Goal: Transaction & Acquisition: Book appointment/travel/reservation

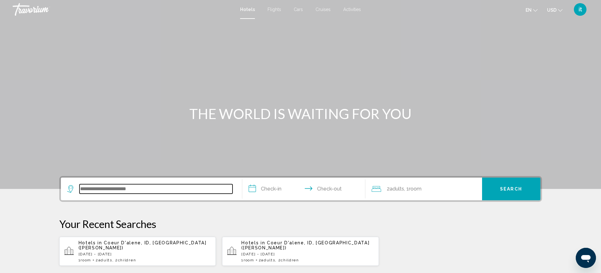
click at [118, 189] on input "Search widget" at bounding box center [155, 189] width 153 height 9
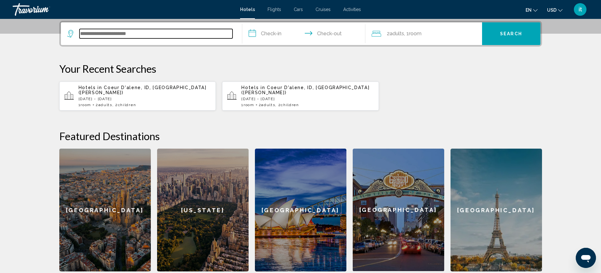
scroll to position [156, 0]
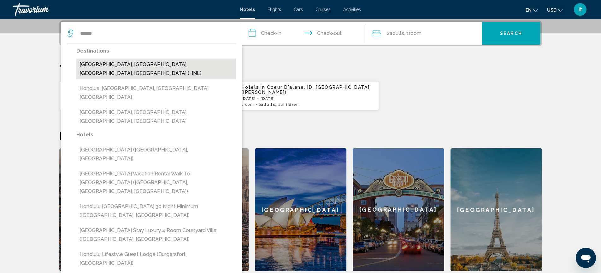
click at [153, 64] on button "Honolulu, Oahu Island, HI, United States (HNL)" at bounding box center [156, 69] width 160 height 21
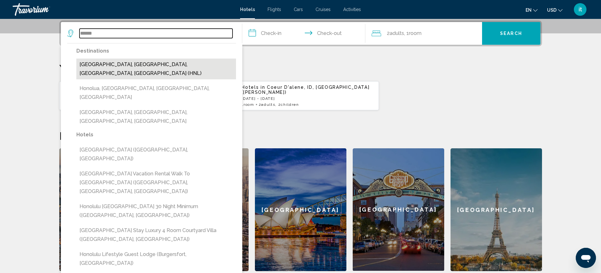
type input "**********"
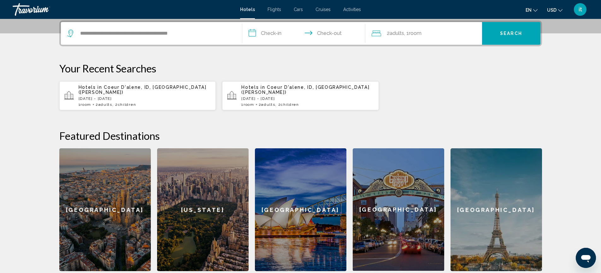
click at [269, 32] on input "**********" at bounding box center [305, 34] width 126 height 25
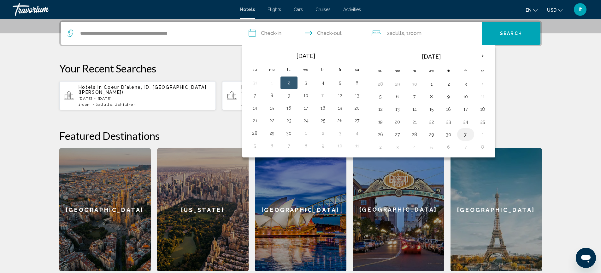
click at [463, 135] on button "31" at bounding box center [466, 134] width 10 height 9
click at [401, 149] on button "3" at bounding box center [397, 147] width 10 height 9
type input "**********"
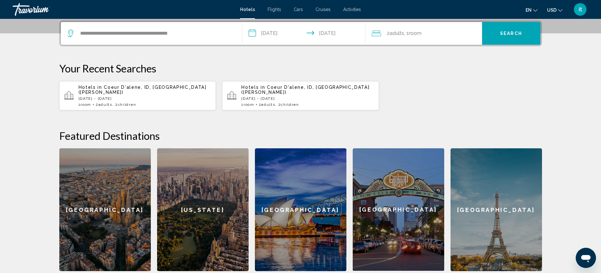
click at [391, 32] on span "Adults" at bounding box center [397, 33] width 15 height 6
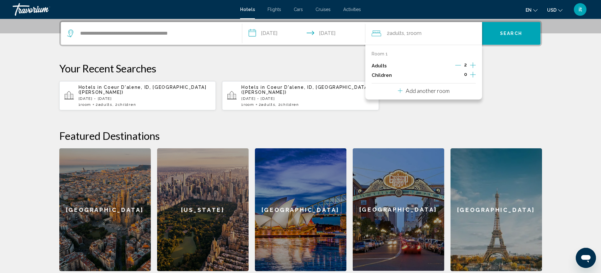
click at [473, 74] on icon "Increment children" at bounding box center [473, 75] width 6 height 8
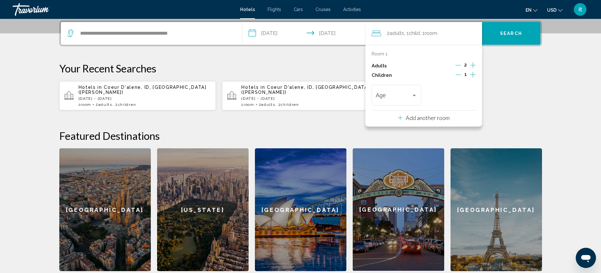
click at [473, 74] on icon "Increment children" at bounding box center [473, 75] width 6 height 8
click at [415, 99] on div "Travelers: 2 adults, 2 children" at bounding box center [396, 97] width 41 height 6
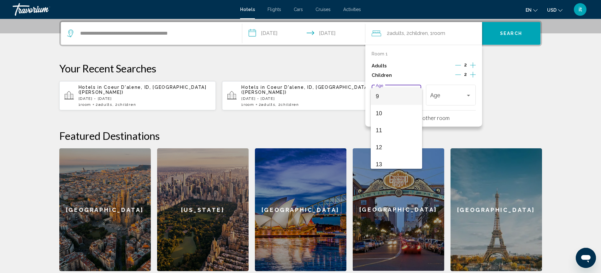
scroll to position [142, 0]
click at [388, 157] on span "12" at bounding box center [396, 159] width 41 height 17
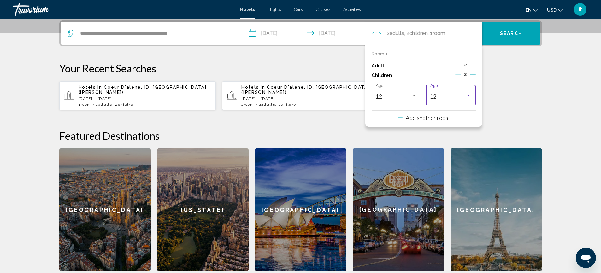
click at [459, 92] on div "12 Age" at bounding box center [450, 94] width 41 height 22
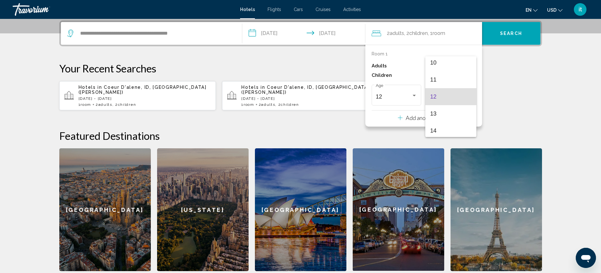
click at [459, 92] on span "12" at bounding box center [450, 96] width 41 height 17
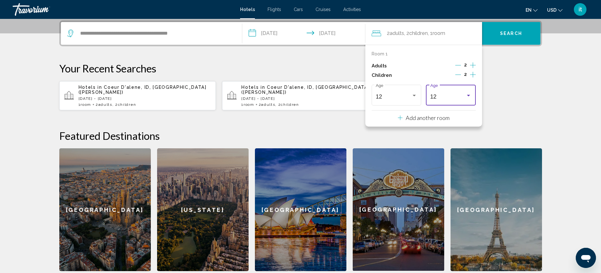
click at [506, 36] on button "Search" at bounding box center [511, 33] width 58 height 23
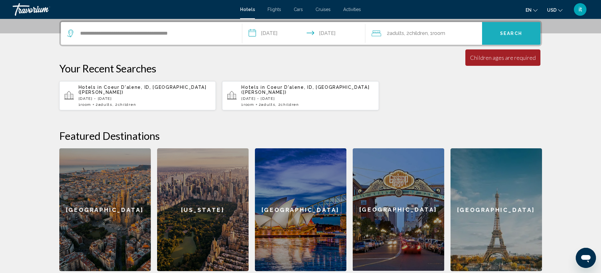
click at [506, 36] on span "Search" at bounding box center [511, 33] width 22 height 5
click at [481, 58] on div "Children ages are required" at bounding box center [503, 57] width 66 height 7
click at [445, 30] on span ", 1 Room rooms" at bounding box center [436, 33] width 17 height 9
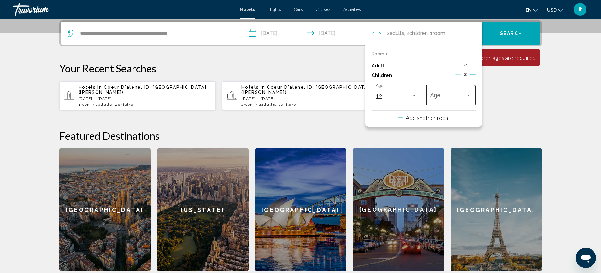
click at [453, 93] on div "Age" at bounding box center [450, 94] width 41 height 22
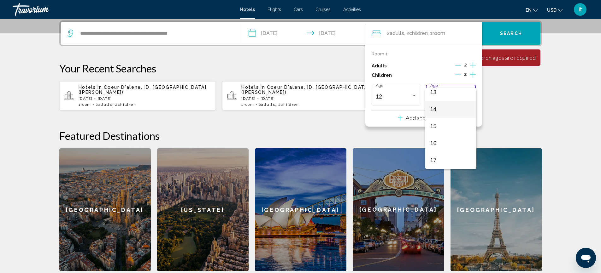
scroll to position [142, 0]
click at [445, 158] on span "12" at bounding box center [450, 159] width 41 height 17
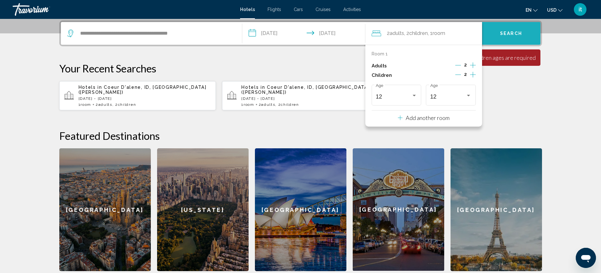
click at [515, 36] on span "Search" at bounding box center [511, 33] width 22 height 5
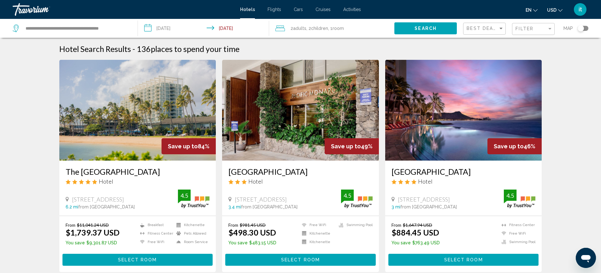
click at [492, 25] on div "Best Deals" at bounding box center [485, 29] width 37 height 12
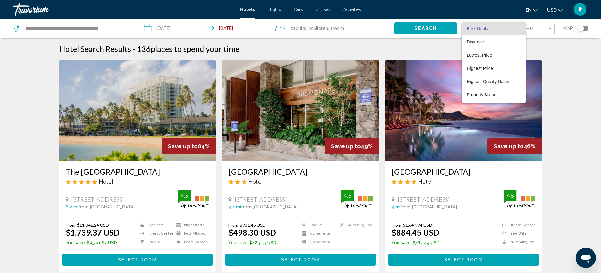
click at [492, 25] on span "Best Deals" at bounding box center [494, 28] width 54 height 13
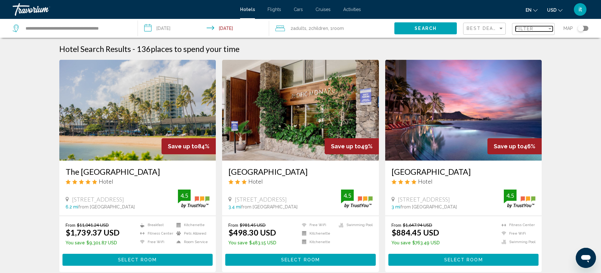
click at [522, 29] on span "Filter" at bounding box center [524, 28] width 18 height 5
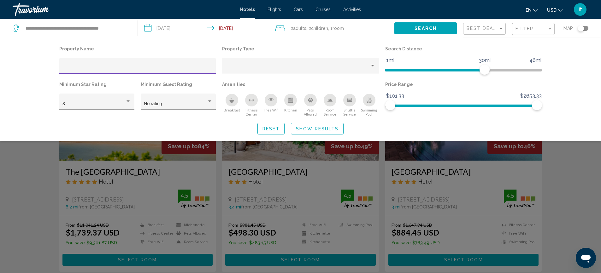
click at [451, 131] on div "Reset Show Results" at bounding box center [300, 129] width 483 height 12
click at [589, 63] on div "Property Name Property Type Search Distance 1mi 46mi 30mi Minimum Star Rating 3…" at bounding box center [300, 89] width 601 height 103
click at [581, 42] on div "Property Name Property Type Search Distance 1mi 46mi 30mi Minimum Star Rating 3…" at bounding box center [300, 89] width 601 height 103
click at [516, 47] on p "Search Distance" at bounding box center [463, 48] width 157 height 9
click at [359, 47] on p "Property Type" at bounding box center [300, 48] width 157 height 9
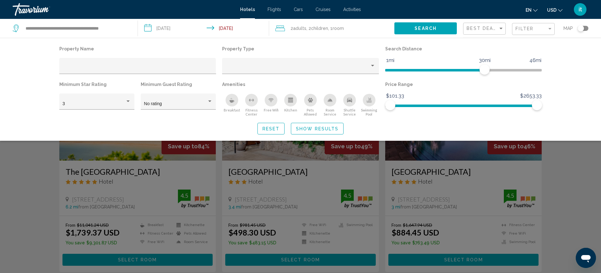
click at [331, 44] on div "Property Name Property Type Search Distance 1mi 46mi 30mi Minimum Star Rating 3…" at bounding box center [300, 89] width 601 height 103
click at [438, 33] on button "Search" at bounding box center [425, 28] width 62 height 12
click at [480, 33] on div "Best Deals" at bounding box center [485, 29] width 37 height 12
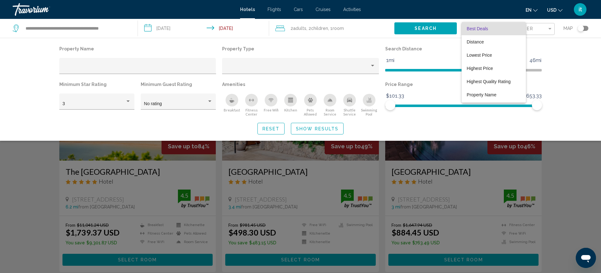
click at [478, 26] on span "Best Deals" at bounding box center [477, 28] width 21 height 5
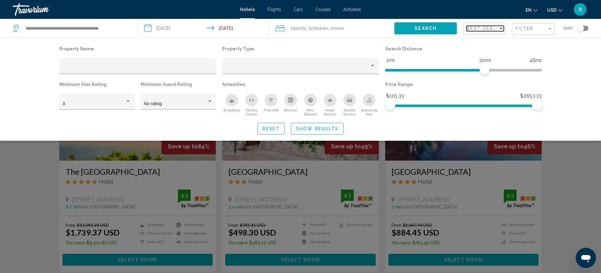
scroll to position [239, 0]
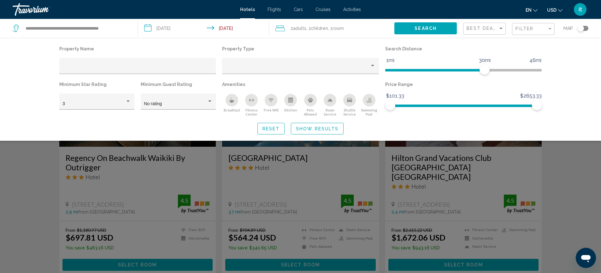
click at [585, 199] on div "Search widget" at bounding box center [300, 184] width 601 height 179
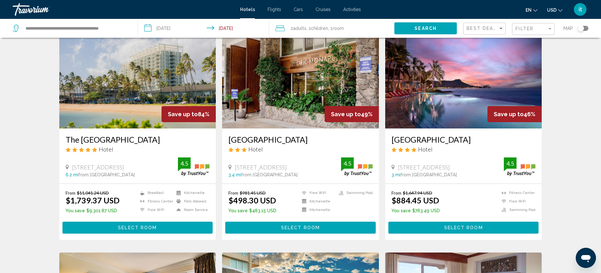
scroll to position [0, 0]
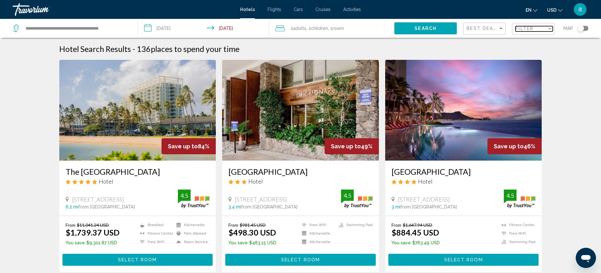
click at [535, 29] on div "Filter" at bounding box center [531, 28] width 32 height 5
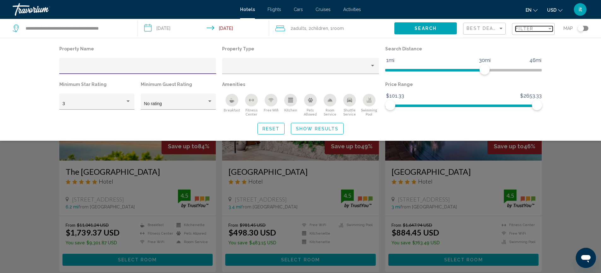
click at [535, 29] on div "Filter" at bounding box center [531, 28] width 32 height 5
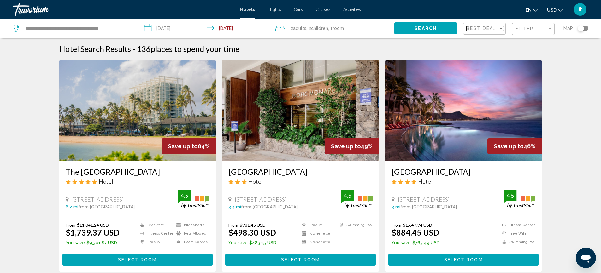
click at [502, 30] on div "Sort by" at bounding box center [501, 28] width 6 height 5
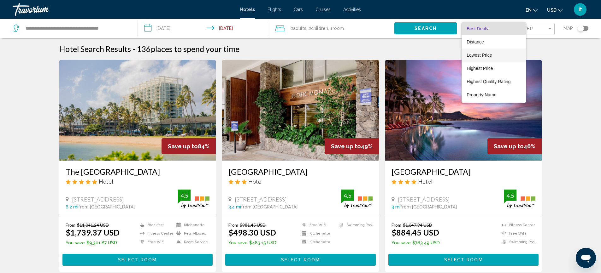
click at [485, 51] on span "Lowest Price" at bounding box center [494, 55] width 54 height 13
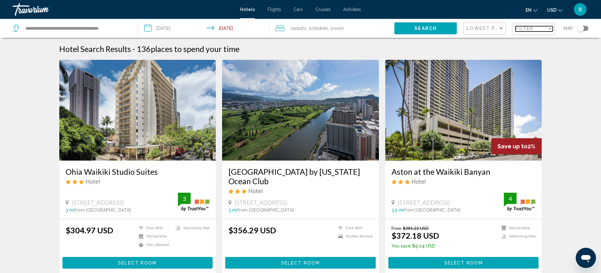
click at [526, 26] on span "Filter" at bounding box center [524, 28] width 18 height 5
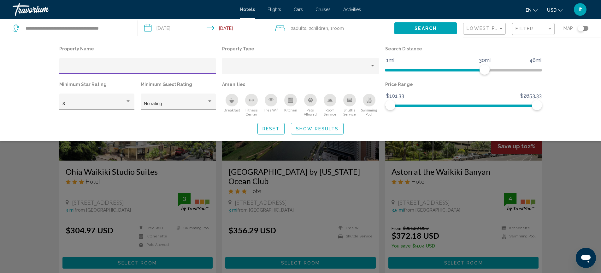
click at [293, 99] on icon "Kitchen" at bounding box center [290, 99] width 5 height 2
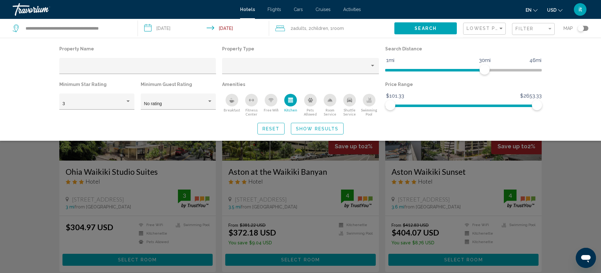
click at [232, 103] on icon "Breakfast" at bounding box center [232, 101] width 5 height 3
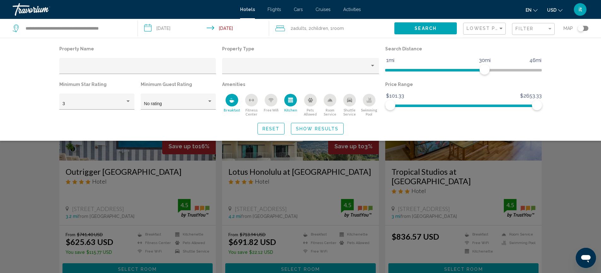
click at [251, 101] on icon "Fitness Center" at bounding box center [251, 100] width 5 height 5
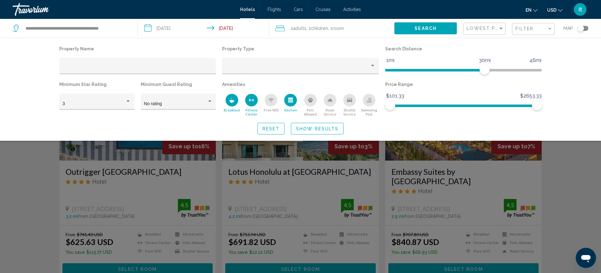
click at [250, 100] on icon "Fitness Center" at bounding box center [250, 100] width 1 height 3
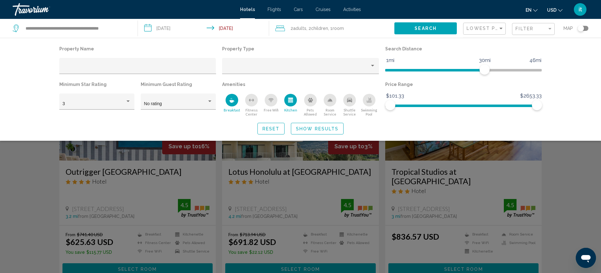
click at [229, 102] on icon "Breakfast" at bounding box center [231, 100] width 5 height 5
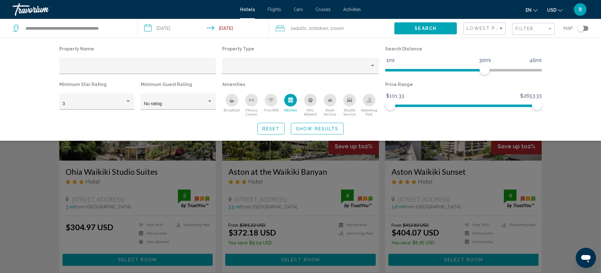
click at [267, 104] on div "Free Wifi" at bounding box center [271, 100] width 13 height 13
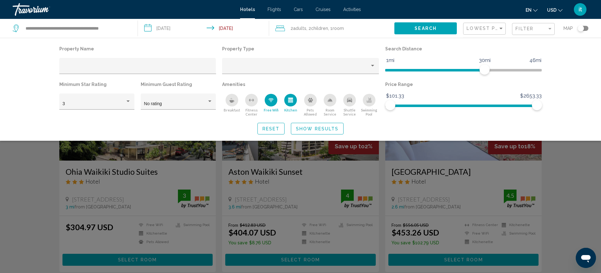
click at [368, 103] on icon "Swimming Pool" at bounding box center [369, 100] width 5 height 5
drag, startPoint x: 230, startPoint y: 99, endPoint x: 228, endPoint y: 120, distance: 21.2
click at [227, 120] on div "Property Name Property Type Search Distance 1mi 46mi 30mi Minimum Star Rating 3…" at bounding box center [301, 89] width 508 height 90
click at [320, 131] on span "Show Results" at bounding box center [317, 128] width 43 height 5
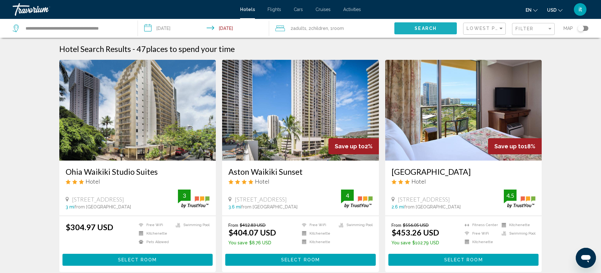
click at [433, 28] on span "Search" at bounding box center [425, 28] width 22 height 5
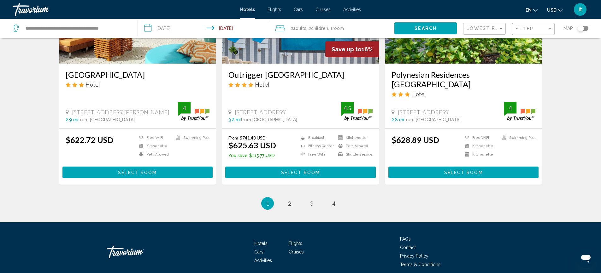
scroll to position [790, 0]
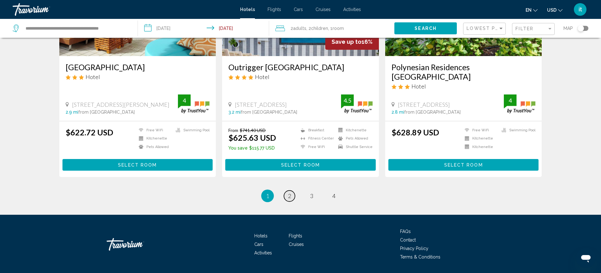
click at [292, 191] on link "page 2" at bounding box center [289, 196] width 11 height 11
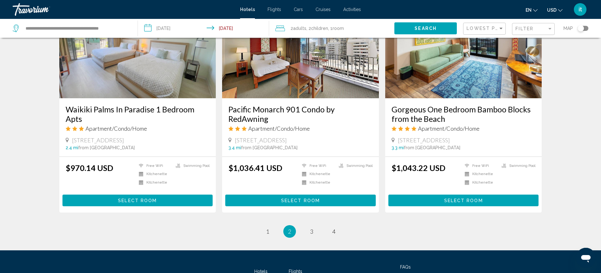
scroll to position [802, 0]
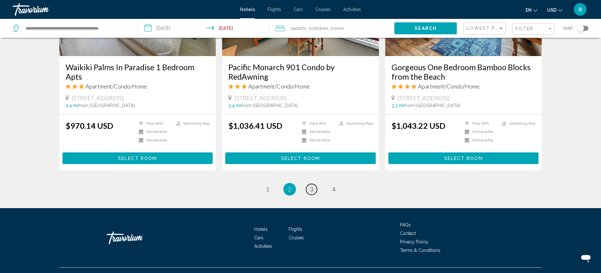
click at [311, 186] on span "3" at bounding box center [311, 189] width 3 height 7
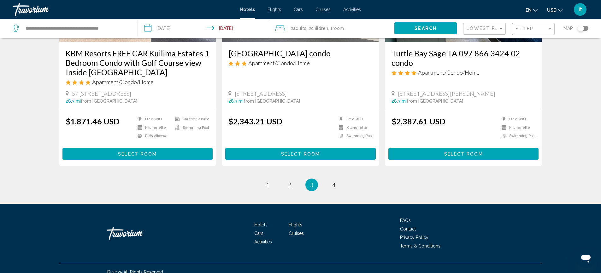
scroll to position [820, 0]
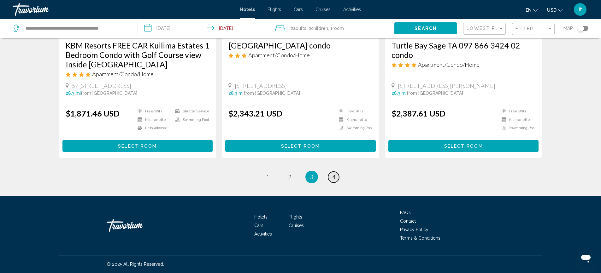
click at [334, 179] on span "4" at bounding box center [333, 177] width 3 height 7
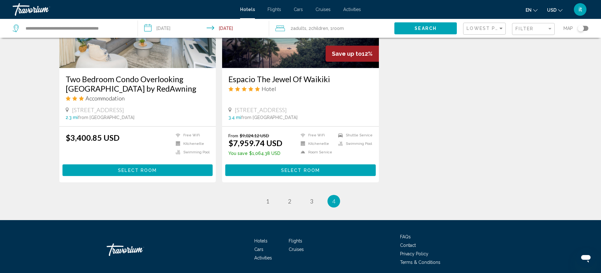
scroll to position [808, 0]
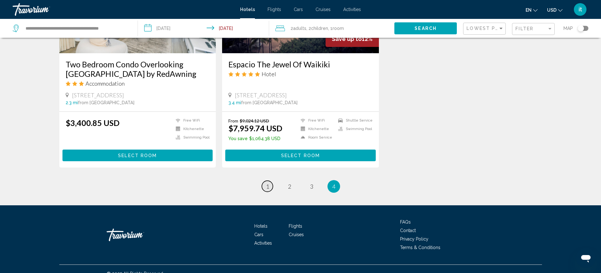
click at [268, 183] on span "1" at bounding box center [267, 186] width 3 height 7
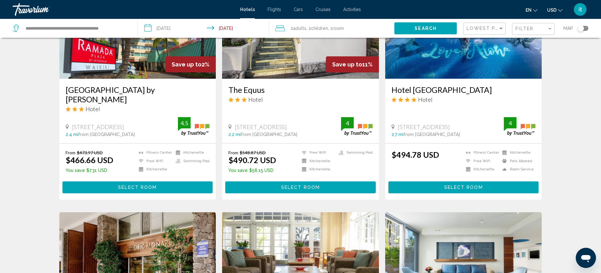
scroll to position [285, 0]
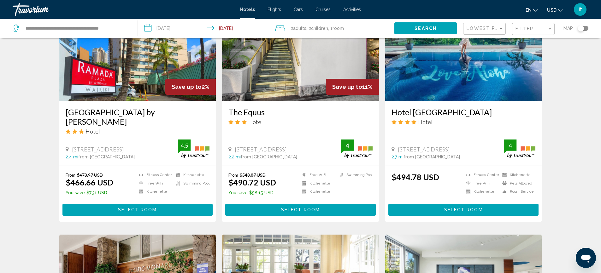
click at [461, 208] on span "Select Room" at bounding box center [463, 210] width 39 height 5
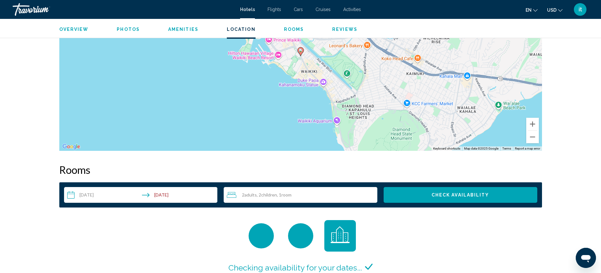
scroll to position [589, 0]
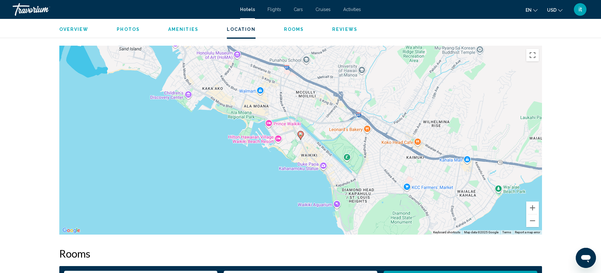
click at [299, 134] on image "Main content" at bounding box center [301, 134] width 4 height 4
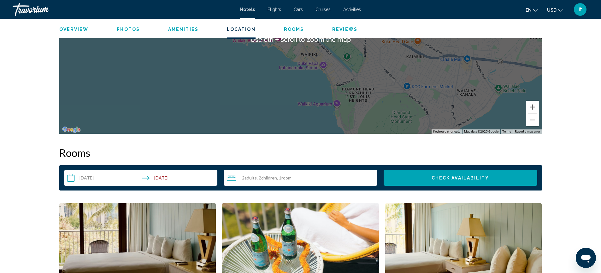
scroll to position [673, 0]
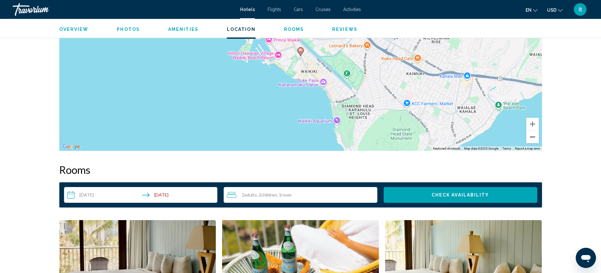
click at [531, 136] on button "Zoom out" at bounding box center [532, 137] width 13 height 13
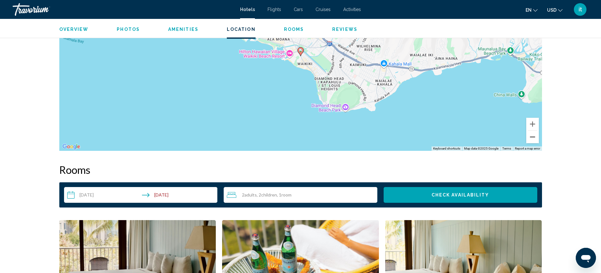
click at [531, 136] on button "Zoom out" at bounding box center [532, 137] width 13 height 13
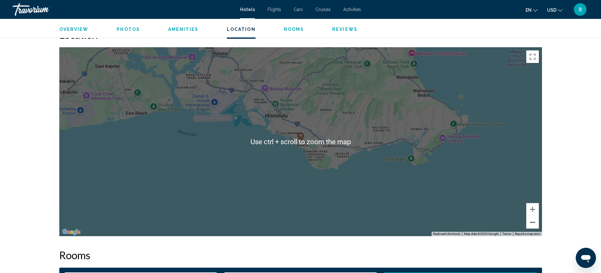
scroll to position [589, 0]
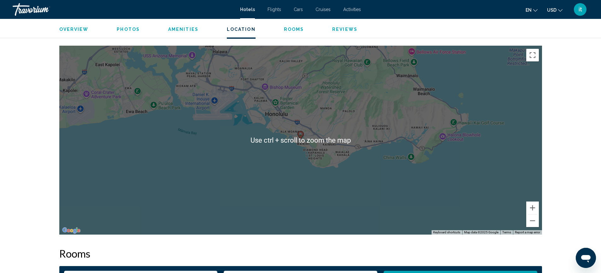
click at [301, 134] on image "Main content" at bounding box center [301, 134] width 4 height 4
click at [532, 207] on button "Zoom in" at bounding box center [532, 208] width 13 height 13
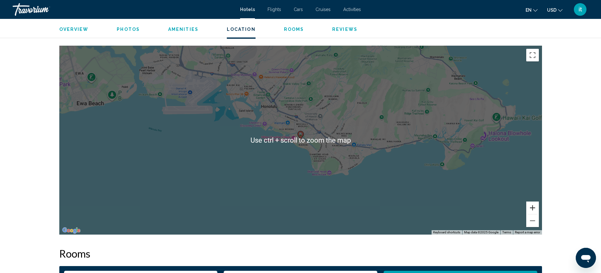
click at [532, 207] on button "Zoom in" at bounding box center [532, 208] width 13 height 13
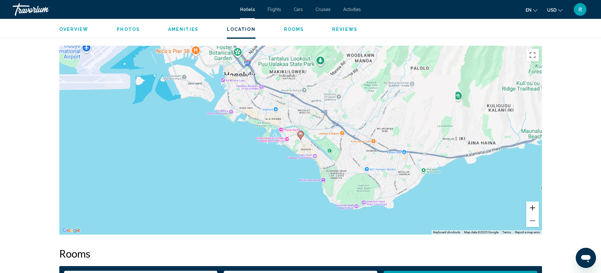
click at [532, 207] on button "Zoom in" at bounding box center [532, 208] width 13 height 13
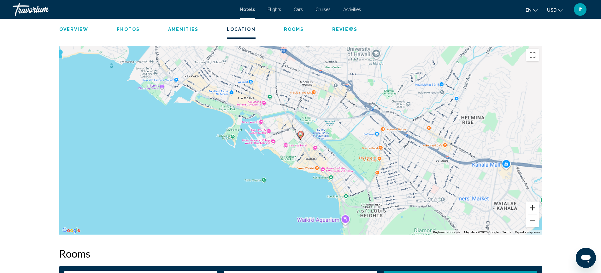
click at [532, 207] on button "Zoom in" at bounding box center [532, 208] width 13 height 13
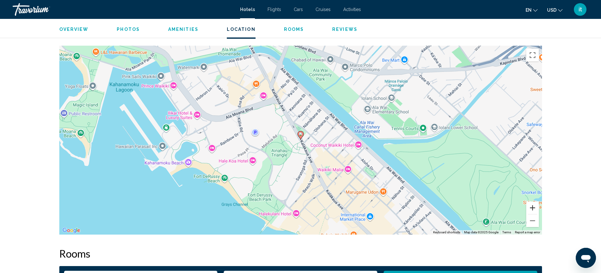
click at [532, 207] on button "Zoom in" at bounding box center [532, 208] width 13 height 13
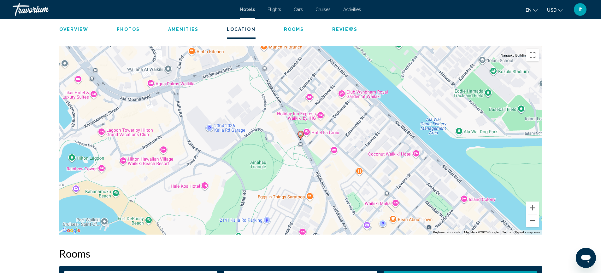
click at [535, 223] on button "Zoom out" at bounding box center [532, 221] width 13 height 13
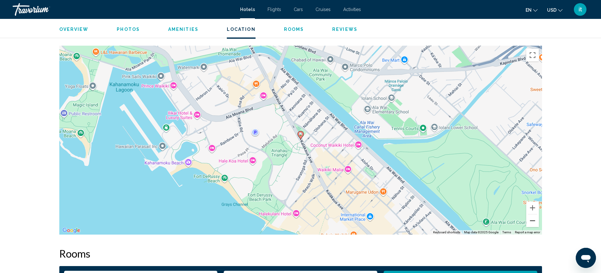
click at [535, 223] on button "Zoom out" at bounding box center [532, 221] width 13 height 13
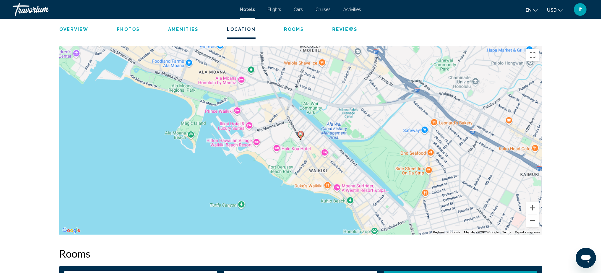
click at [535, 223] on button "Zoom out" at bounding box center [532, 221] width 13 height 13
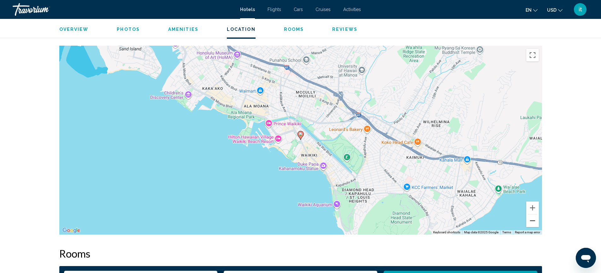
click at [536, 223] on button "Zoom out" at bounding box center [532, 221] width 13 height 13
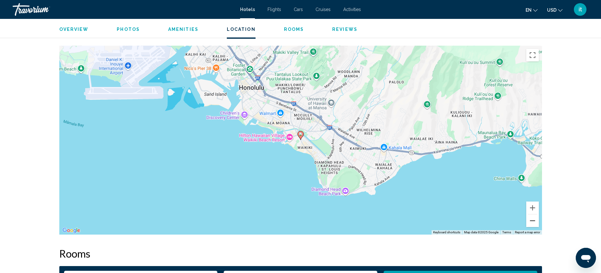
click at [535, 223] on button "Zoom out" at bounding box center [532, 221] width 13 height 13
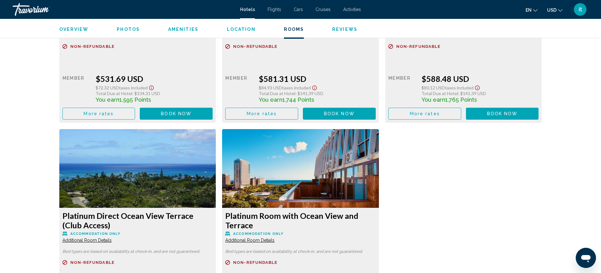
scroll to position [1094, 0]
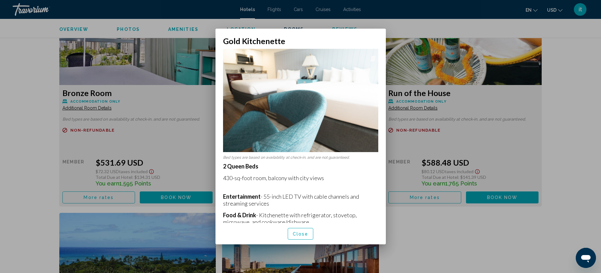
scroll to position [0, 0]
click at [398, 32] on div at bounding box center [300, 136] width 601 height 273
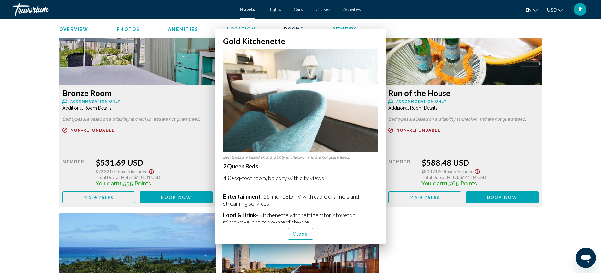
scroll to position [1094, 0]
click at [398, 32] on ul "Overview Photos Amenities Location Rooms Reviews Check Availability" at bounding box center [300, 28] width 483 height 7
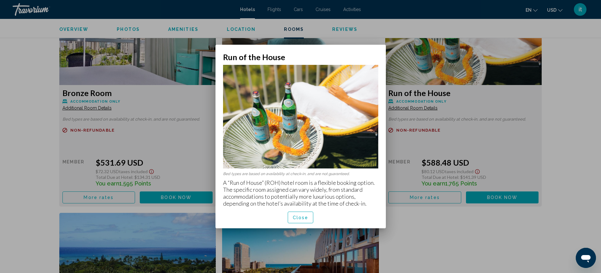
click at [564, 90] on div at bounding box center [300, 136] width 601 height 273
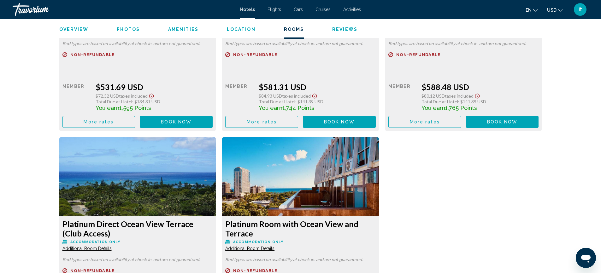
scroll to position [1178, 0]
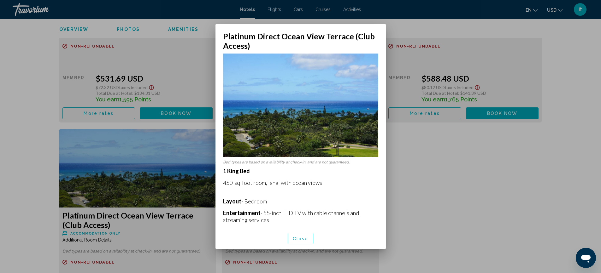
click at [295, 237] on span "Close" at bounding box center [301, 239] width 16 height 5
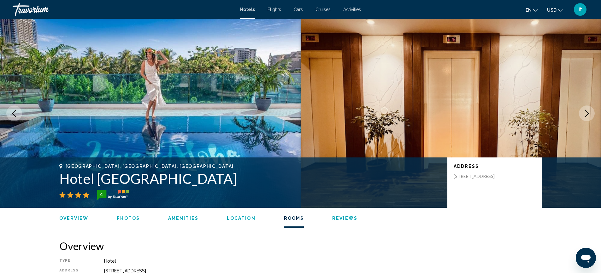
scroll to position [1178, 0]
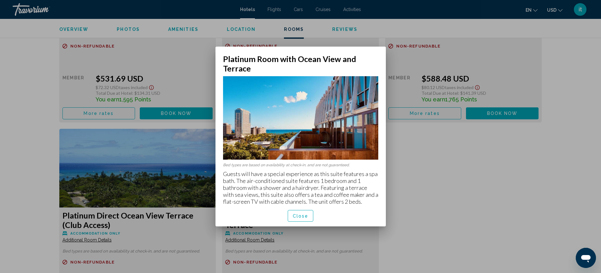
click at [297, 214] on span "Close" at bounding box center [301, 216] width 16 height 5
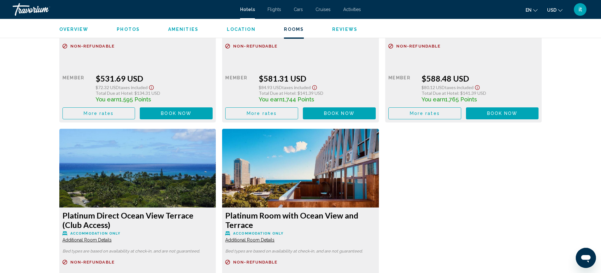
scroll to position [1346, 0]
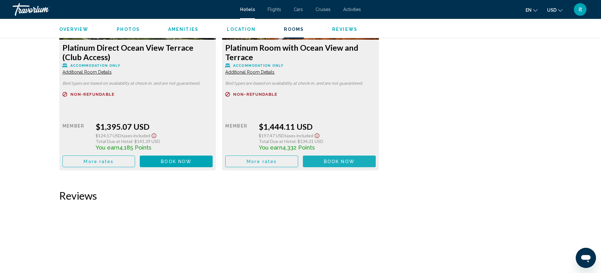
click at [331, 161] on span "Book now" at bounding box center [339, 161] width 31 height 5
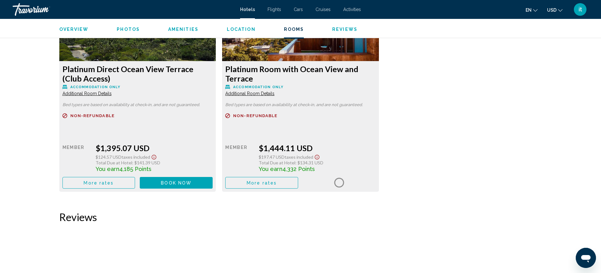
scroll to position [1404, 0]
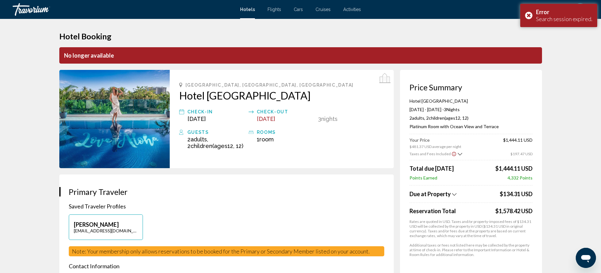
click at [454, 154] on icon "Show Taxes and Fees disclaimer" at bounding box center [454, 154] width 4 height 4
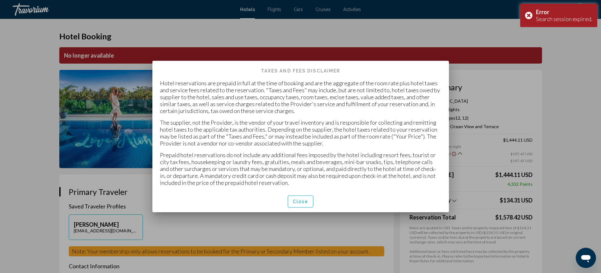
click at [454, 154] on div at bounding box center [300, 136] width 601 height 273
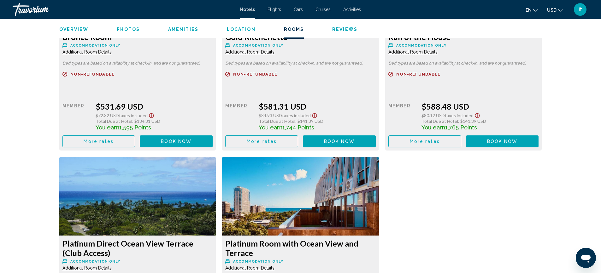
scroll to position [1138, 0]
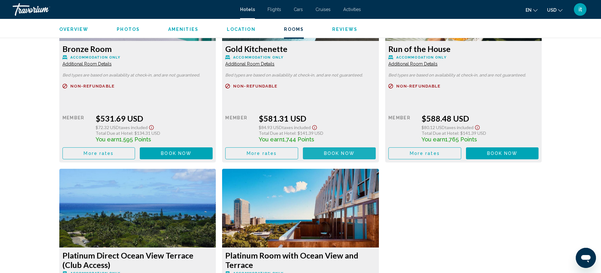
click at [315, 153] on button "Book now No longer available" at bounding box center [339, 154] width 73 height 12
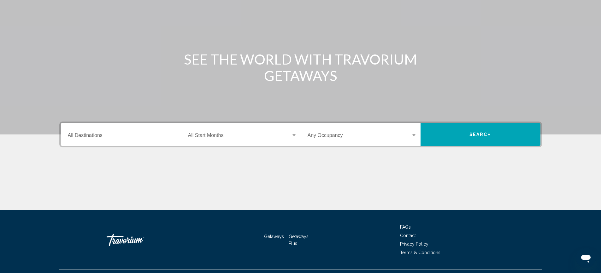
scroll to position [69, 0]
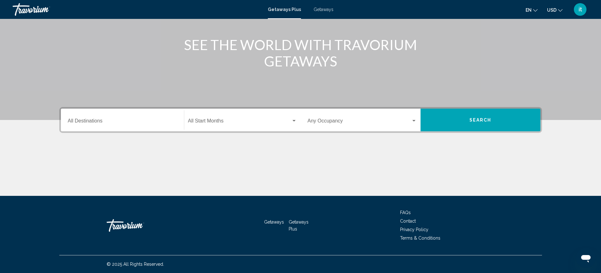
click at [111, 117] on div "Destination All Destinations" at bounding box center [122, 120] width 109 height 20
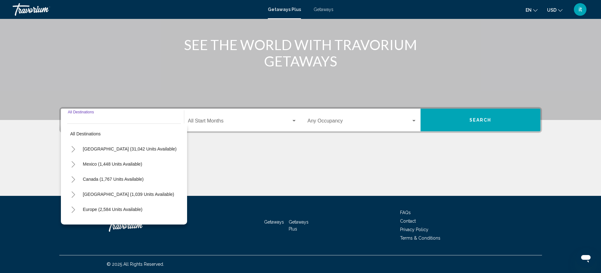
scroll to position [0, 0]
click at [136, 151] on span "[GEOGRAPHIC_DATA] (31,042 units available)" at bounding box center [130, 149] width 94 height 5
type input "**********"
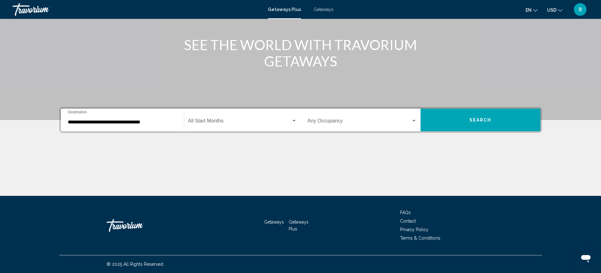
click at [231, 119] on div "Start Month All Start Months" at bounding box center [242, 120] width 109 height 20
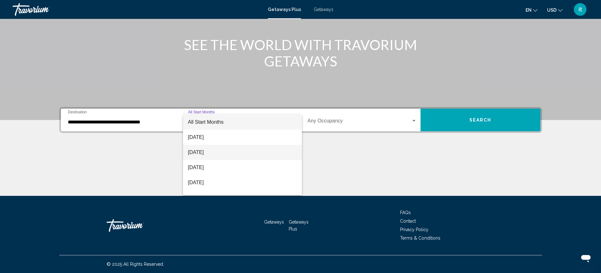
click at [212, 153] on span "[DATE]" at bounding box center [242, 152] width 109 height 15
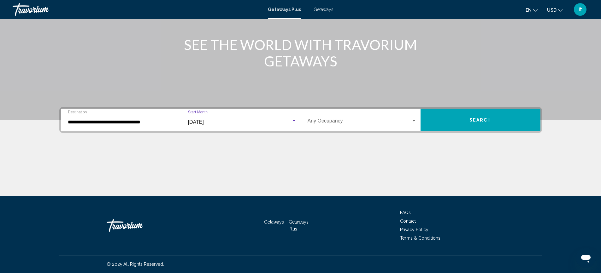
click at [402, 122] on span "Search widget" at bounding box center [359, 123] width 103 height 6
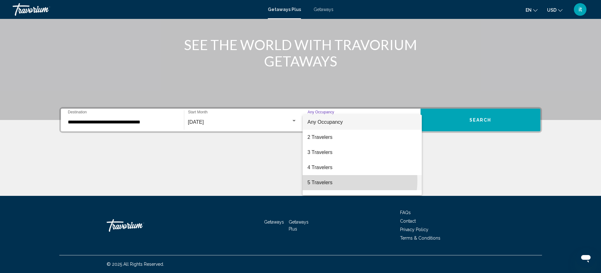
click at [329, 181] on span "5 Travelers" at bounding box center [362, 182] width 109 height 15
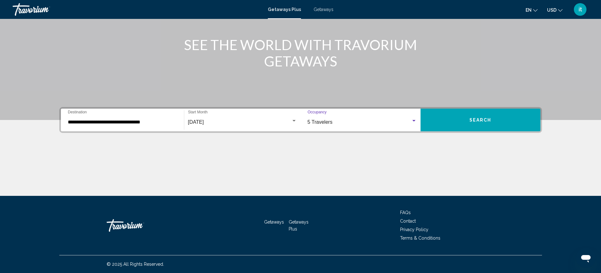
click at [474, 120] on span "Search" at bounding box center [480, 120] width 22 height 5
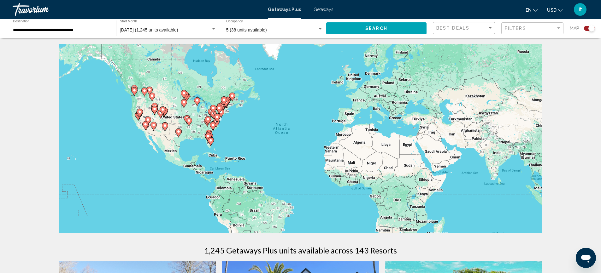
click at [200, 25] on div "[DATE] (1,245 units available) Start Month All Start Months" at bounding box center [168, 28] width 97 height 17
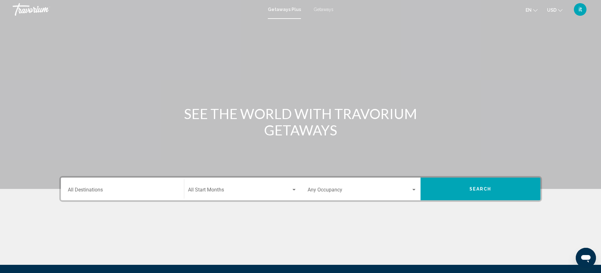
click at [240, 187] on div "Start Month All Start Months" at bounding box center [242, 189] width 109 height 20
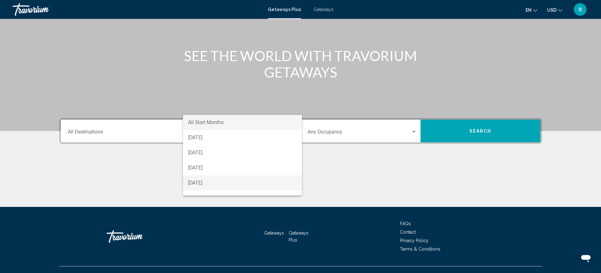
scroll to position [69, 0]
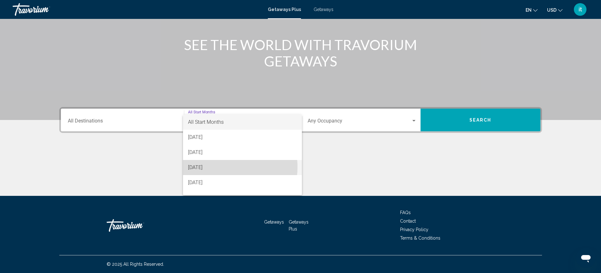
click at [218, 167] on span "[DATE]" at bounding box center [242, 167] width 109 height 15
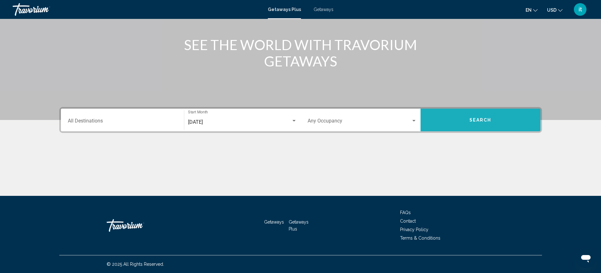
click at [470, 123] on button "Search" at bounding box center [480, 120] width 120 height 23
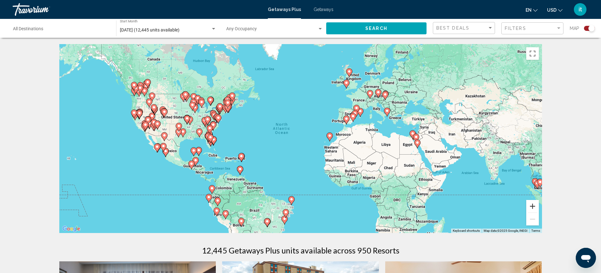
click at [533, 205] on button "Zoom in" at bounding box center [532, 206] width 13 height 13
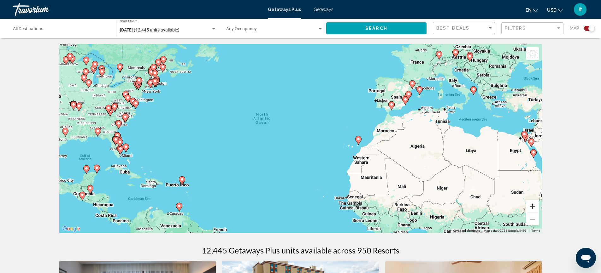
click at [533, 205] on button "Zoom in" at bounding box center [532, 206] width 13 height 13
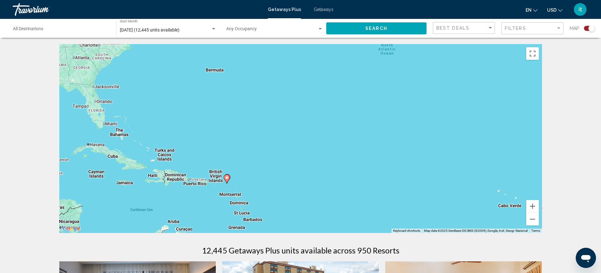
drag, startPoint x: 313, startPoint y: 179, endPoint x: 469, endPoint y: 132, distance: 162.6
click at [480, 130] on div "To activate drag with keyboard, press Alt + Enter. Once in keyboard drag state,…" at bounding box center [300, 138] width 483 height 189
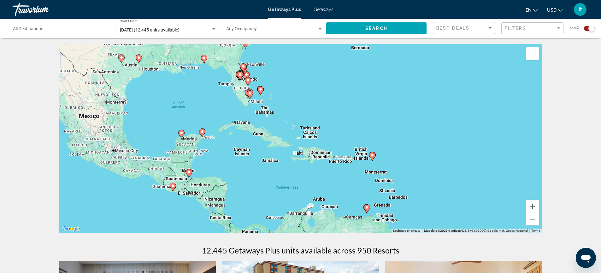
drag, startPoint x: 280, startPoint y: 171, endPoint x: 387, endPoint y: 150, distance: 108.4
click at [387, 150] on div "To activate drag with keyboard, press Alt + Enter. Once in keyboard drag state,…" at bounding box center [300, 138] width 483 height 189
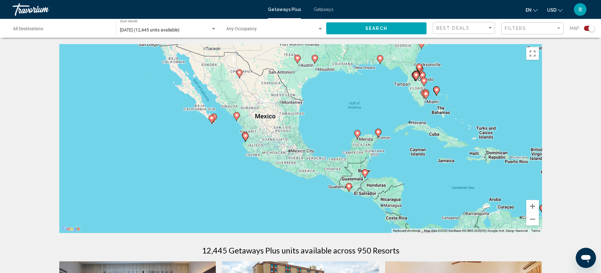
drag, startPoint x: 236, startPoint y: 144, endPoint x: 419, endPoint y: 144, distance: 182.6
click at [419, 144] on div "To activate drag with keyboard, press Alt + Enter. Once in keyboard drag state,…" at bounding box center [300, 138] width 483 height 189
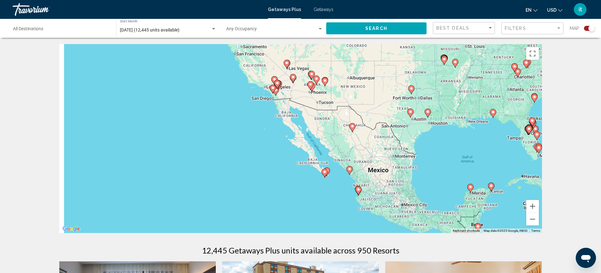
drag, startPoint x: 170, startPoint y: 143, endPoint x: 294, endPoint y: 196, distance: 134.8
click at [289, 199] on div "To activate drag with keyboard, press Alt + Enter. Once in keyboard drag state,…" at bounding box center [300, 138] width 483 height 189
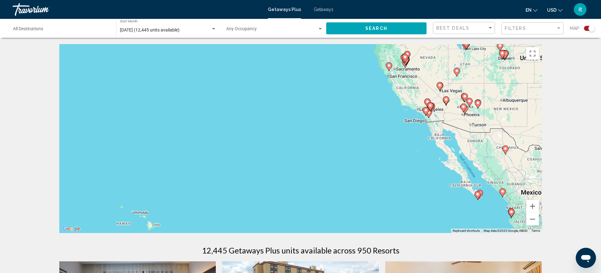
drag, startPoint x: 235, startPoint y: 134, endPoint x: 346, endPoint y: 121, distance: 111.1
click at [345, 121] on div "To activate drag with keyboard, press Alt + Enter. Once in keyboard drag state,…" at bounding box center [300, 138] width 483 height 189
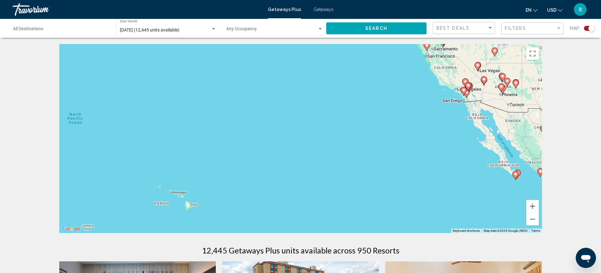
drag, startPoint x: 229, startPoint y: 132, endPoint x: 275, endPoint y: 106, distance: 52.5
click at [272, 110] on div "To activate drag with keyboard, press Alt + Enter. Once in keyboard drag state,…" at bounding box center [300, 138] width 483 height 189
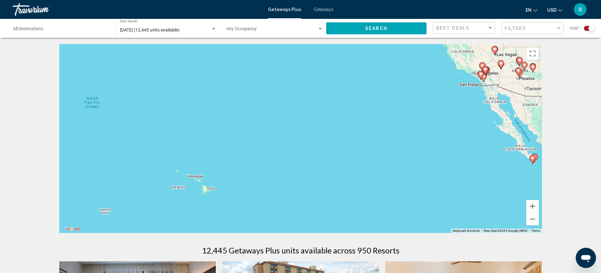
drag, startPoint x: 201, startPoint y: 158, endPoint x: 248, endPoint y: 137, distance: 50.8
click at [248, 137] on div "To activate drag with keyboard, press Alt + Enter. Once in keyboard drag state,…" at bounding box center [300, 138] width 483 height 189
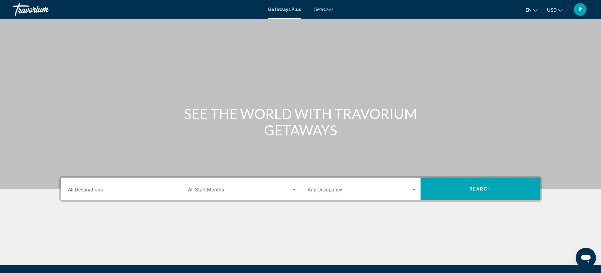
scroll to position [69, 0]
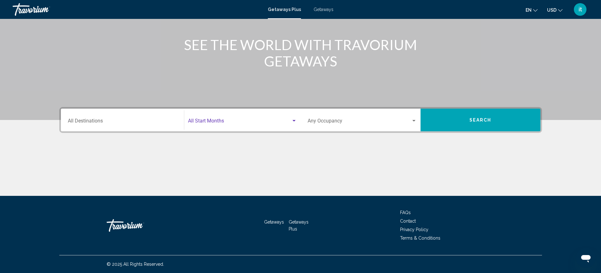
click at [293, 120] on div "Search widget" at bounding box center [293, 121] width 3 height 2
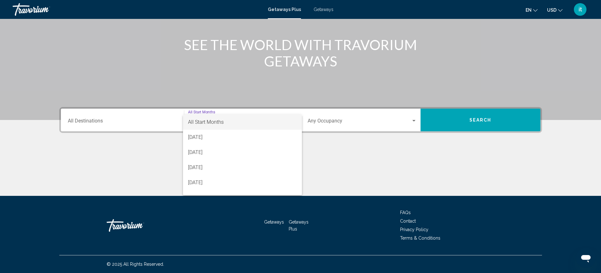
click at [344, 125] on div at bounding box center [300, 136] width 601 height 273
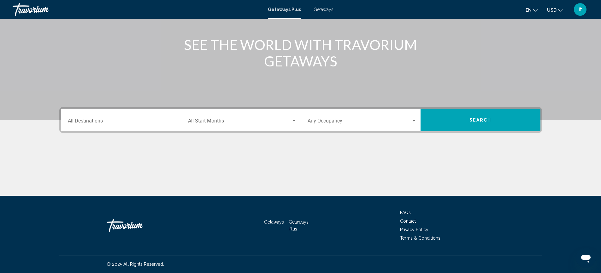
click at [144, 122] on input "Destination All Destinations" at bounding box center [122, 123] width 109 height 6
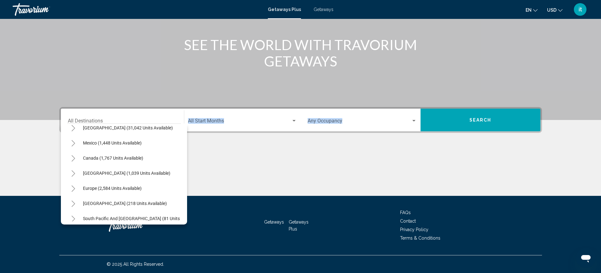
scroll to position [0, 0]
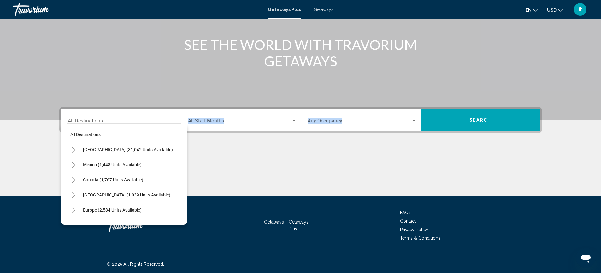
drag, startPoint x: 180, startPoint y: 152, endPoint x: 396, endPoint y: 127, distance: 216.5
click at [391, 128] on div "Destination All Destinations All destinations [GEOGRAPHIC_DATA] (31,042 units a…" at bounding box center [300, 120] width 479 height 23
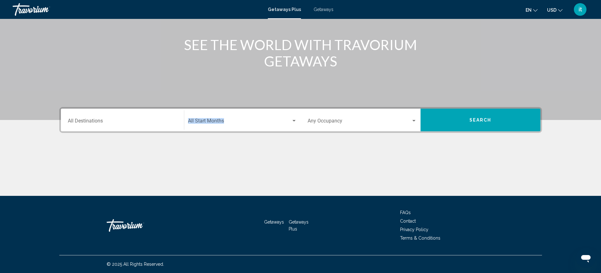
click at [401, 124] on span "Search widget" at bounding box center [359, 123] width 103 height 6
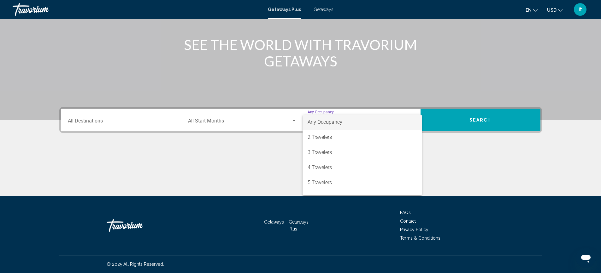
click at [401, 124] on span "Any Occupancy" at bounding box center [362, 122] width 109 height 15
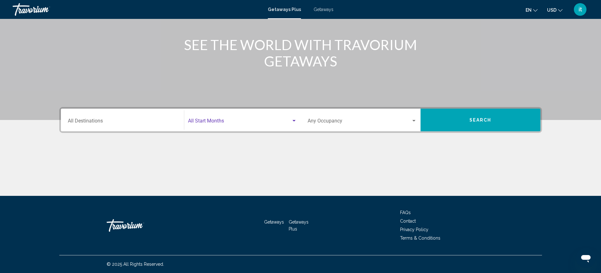
click at [226, 123] on span "Search widget" at bounding box center [239, 123] width 103 height 6
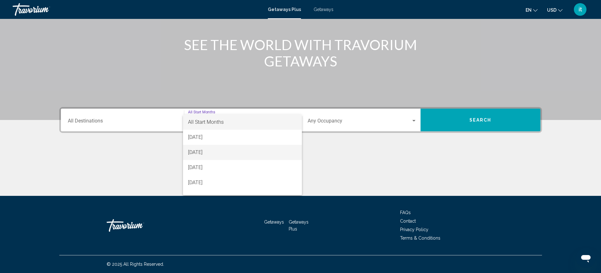
click at [197, 153] on span "[DATE]" at bounding box center [242, 152] width 109 height 15
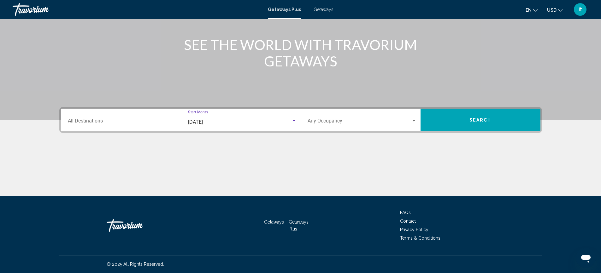
click at [319, 120] on span "Search widget" at bounding box center [359, 123] width 103 height 6
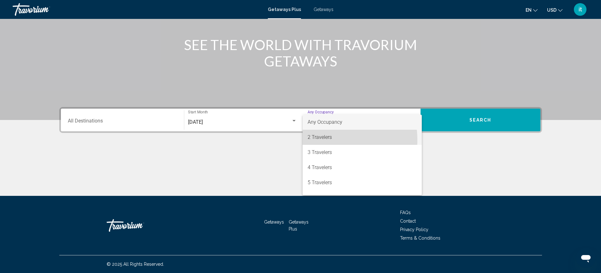
click at [320, 140] on span "2 Travelers" at bounding box center [362, 137] width 109 height 15
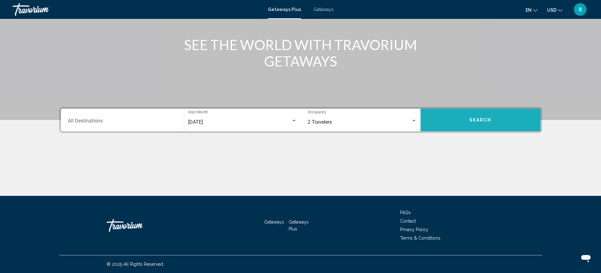
click at [480, 120] on span "Search" at bounding box center [480, 120] width 22 height 5
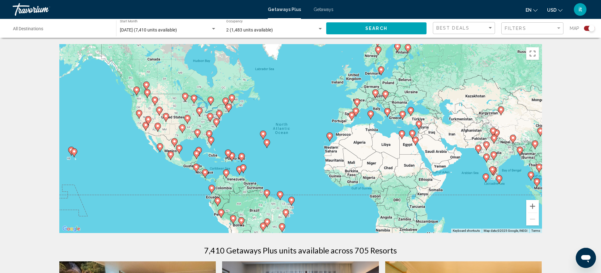
click at [117, 151] on div "To activate drag with keyboard, press Alt + Enter. Once in keyboard drag state,…" at bounding box center [300, 138] width 483 height 189
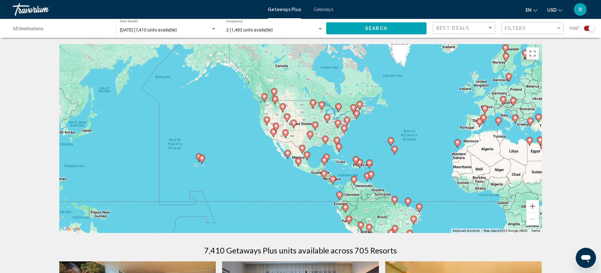
drag, startPoint x: 97, startPoint y: 149, endPoint x: 226, endPoint y: 157, distance: 129.5
click at [226, 157] on div "To activate drag with keyboard, press Alt + Enter. Once in keyboard drag state,…" at bounding box center [300, 138] width 483 height 189
click at [534, 205] on button "Zoom in" at bounding box center [532, 206] width 13 height 13
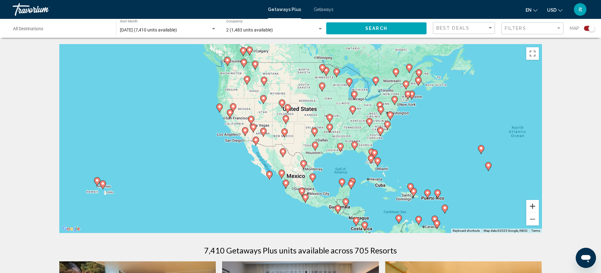
click at [534, 205] on button "Zoom in" at bounding box center [532, 206] width 13 height 13
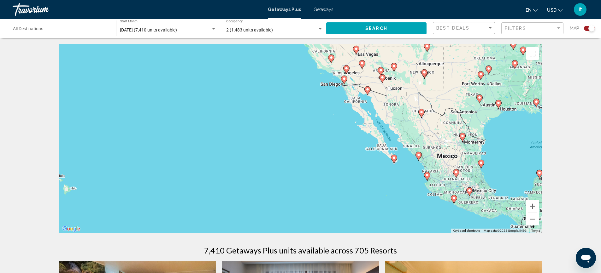
drag, startPoint x: 232, startPoint y: 193, endPoint x: 378, endPoint y: 135, distance: 157.6
click at [378, 135] on div "To activate drag with keyboard, press Alt + Enter. Once in keyboard drag state,…" at bounding box center [300, 138] width 483 height 189
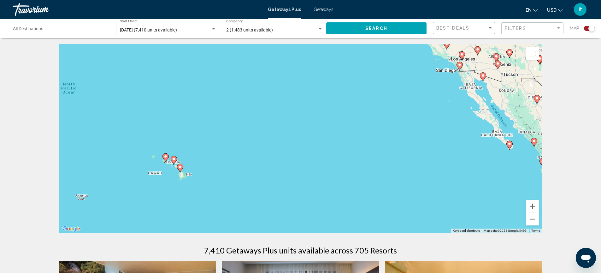
drag, startPoint x: 126, startPoint y: 185, endPoint x: 241, endPoint y: 172, distance: 115.9
click at [241, 172] on div "To activate drag with keyboard, press Alt + Enter. Once in keyboard drag state,…" at bounding box center [300, 138] width 483 height 189
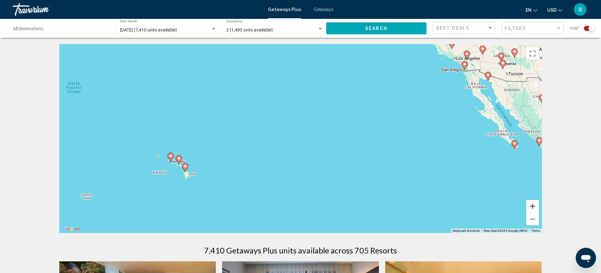
click at [534, 205] on button "Zoom in" at bounding box center [532, 206] width 13 height 13
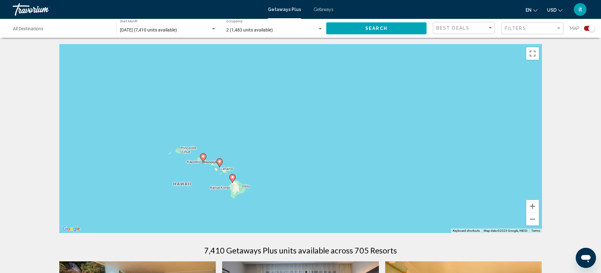
drag, startPoint x: 243, startPoint y: 186, endPoint x: 431, endPoint y: 162, distance: 190.0
click at [411, 164] on div "To activate drag with keyboard, press Alt + Enter. Once in keyboard drag state,…" at bounding box center [300, 138] width 483 height 189
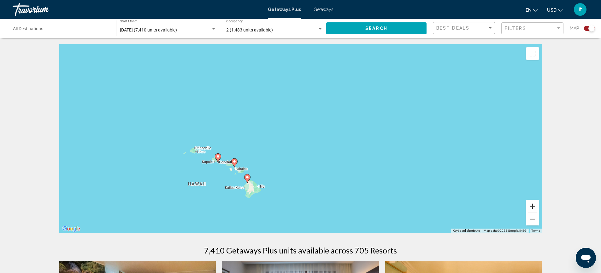
click at [532, 205] on button "Zoom in" at bounding box center [532, 206] width 13 height 13
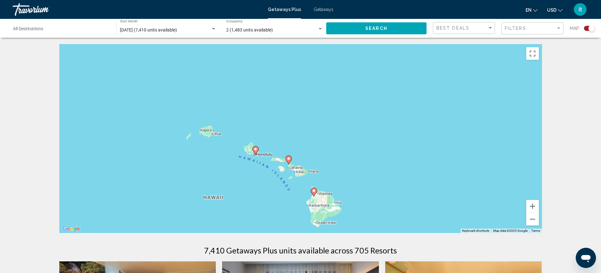
drag, startPoint x: 264, startPoint y: 197, endPoint x: 385, endPoint y: 165, distance: 125.3
click at [385, 165] on div "To activate drag with keyboard, press Alt + Enter. Once in keyboard drag state,…" at bounding box center [300, 138] width 483 height 189
click at [255, 152] on icon "Main content" at bounding box center [255, 151] width 6 height 8
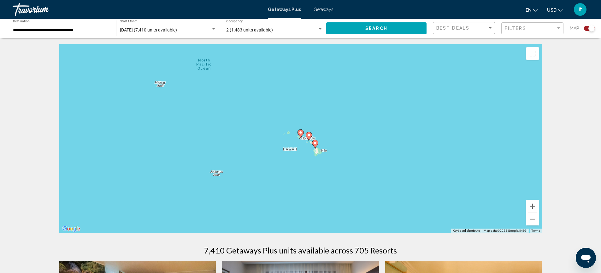
click at [302, 135] on icon "Main content" at bounding box center [300, 134] width 6 height 8
type input "**********"
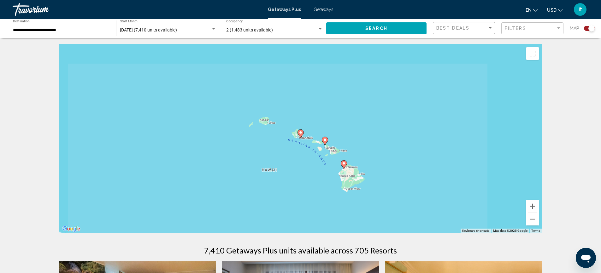
click at [301, 133] on image "Main content" at bounding box center [301, 133] width 4 height 4
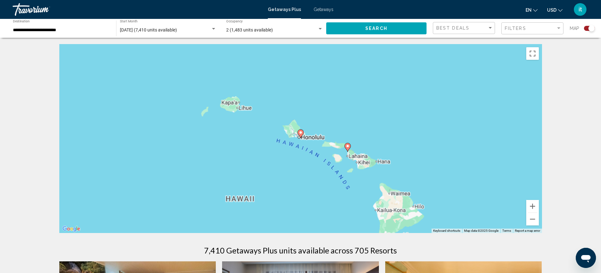
click at [301, 133] on image "Main content" at bounding box center [301, 133] width 4 height 4
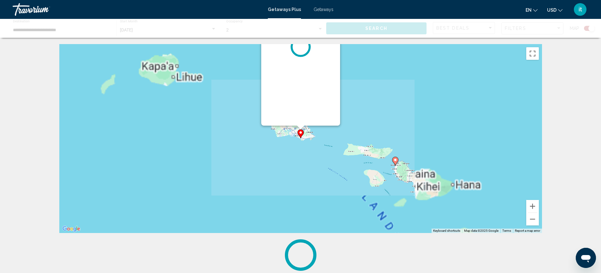
click at [301, 133] on image "Main content" at bounding box center [301, 133] width 4 height 4
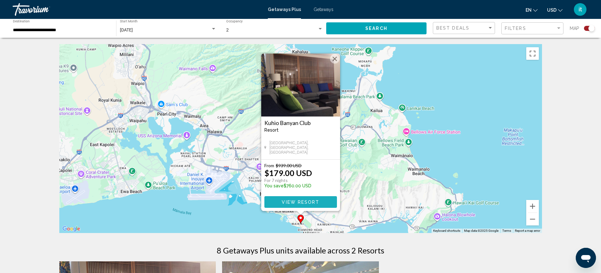
click at [309, 202] on span "View Resort" at bounding box center [301, 202] width 38 height 5
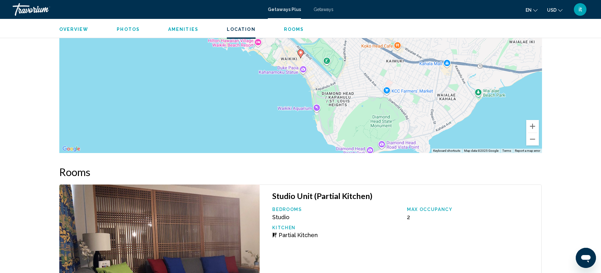
scroll to position [973, 0]
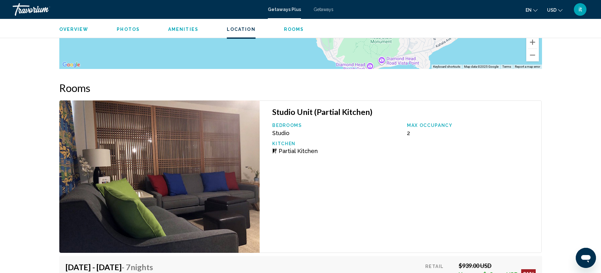
click at [313, 112] on h3 "Studio Unit (Partial Kitchen)" at bounding box center [403, 111] width 263 height 9
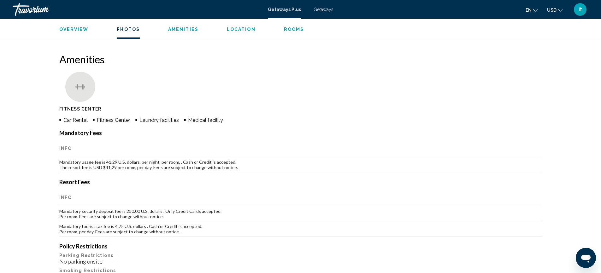
scroll to position [216, 0]
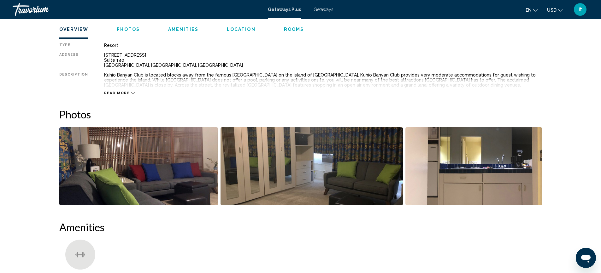
click at [121, 93] on span "Read more" at bounding box center [117, 93] width 26 height 4
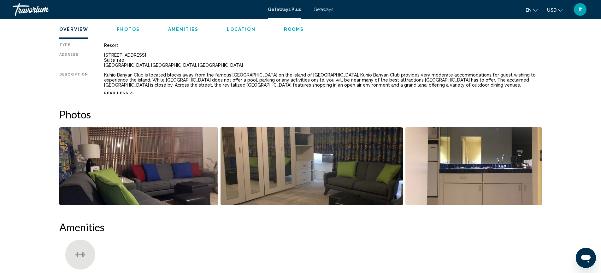
click at [285, 32] on div "Overview Photos Amenities Location Rooms Search" at bounding box center [301, 29] width 508 height 20
click at [286, 30] on span "Rooms" at bounding box center [294, 29] width 20 height 5
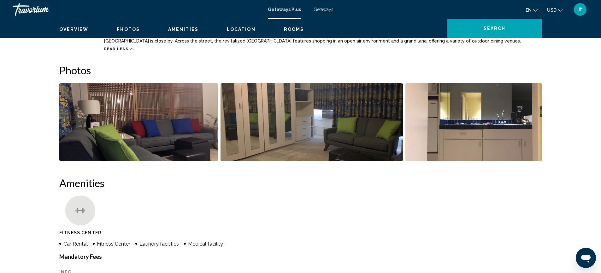
scroll to position [0, 0]
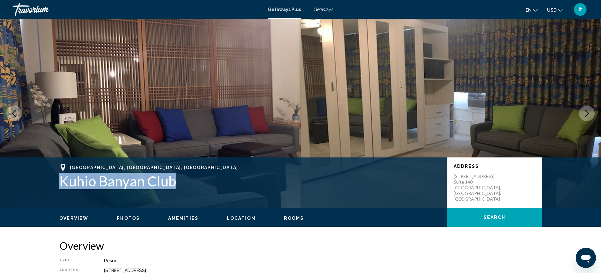
drag, startPoint x: 179, startPoint y: 184, endPoint x: 62, endPoint y: 184, distance: 117.0
click at [62, 184] on h1 "Kuhio Banyan Club" at bounding box center [250, 181] width 382 height 16
copy h1 "Kuhio Banyan Club"
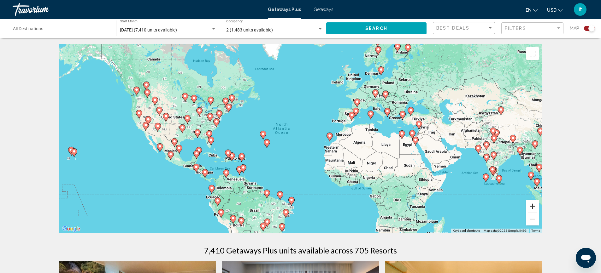
click at [532, 207] on button "Zoom in" at bounding box center [532, 206] width 13 height 13
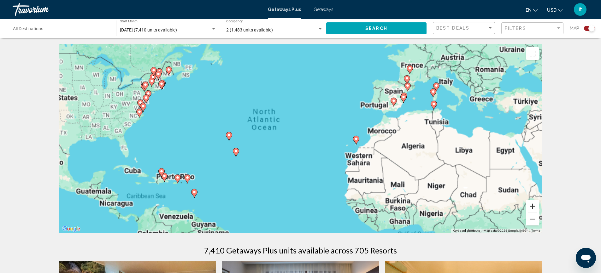
click at [532, 207] on button "Zoom in" at bounding box center [532, 206] width 13 height 13
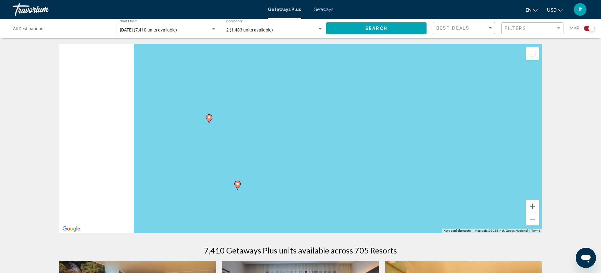
drag, startPoint x: 180, startPoint y: 205, endPoint x: 459, endPoint y: 175, distance: 280.1
click at [459, 175] on div "To activate drag with keyboard, press Alt + Enter. Once in keyboard drag state,…" at bounding box center [300, 138] width 483 height 189
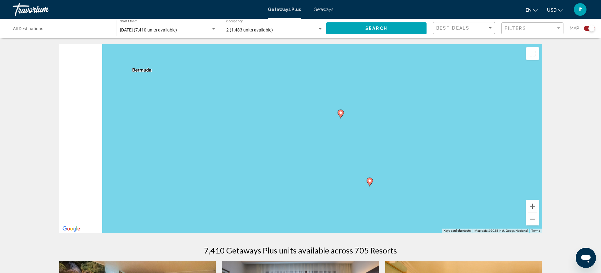
drag, startPoint x: 259, startPoint y: 151, endPoint x: 471, endPoint y: 152, distance: 212.0
click at [471, 152] on div "To activate drag with keyboard, press Alt + Enter. Once in keyboard drag state,…" at bounding box center [300, 138] width 483 height 189
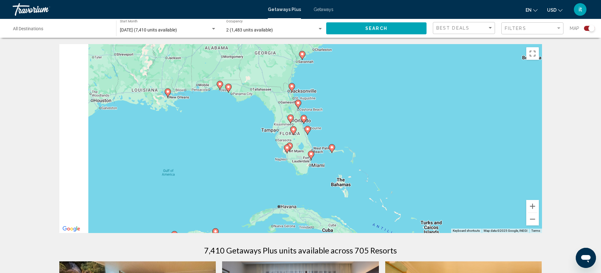
drag, startPoint x: 226, startPoint y: 154, endPoint x: 467, endPoint y: 131, distance: 241.8
click at [467, 131] on div "To activate drag with keyboard, press Alt + Enter. Once in keyboard drag state,…" at bounding box center [300, 138] width 483 height 189
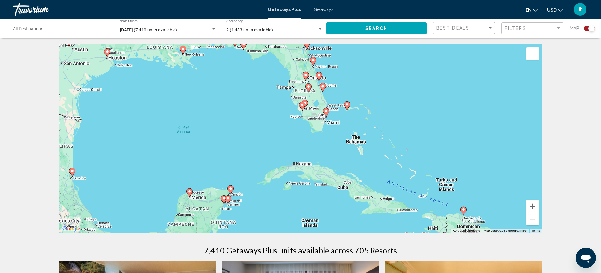
drag, startPoint x: 311, startPoint y: 142, endPoint x: 190, endPoint y: 136, distance: 121.6
click at [189, 136] on div "To activate drag with keyboard, press Alt + Enter. Once in keyboard drag state,…" at bounding box center [300, 138] width 483 height 189
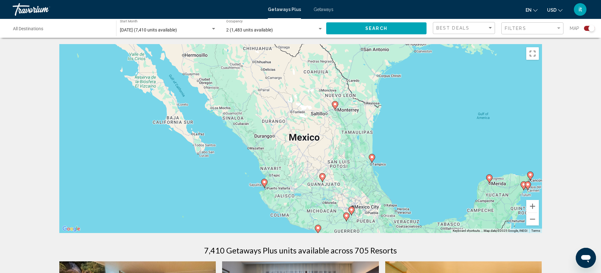
drag, startPoint x: 225, startPoint y: 133, endPoint x: 526, endPoint y: 121, distance: 301.5
click at [530, 121] on div "To activate drag with keyboard, press Alt + Enter. Once in keyboard drag state,…" at bounding box center [300, 138] width 483 height 189
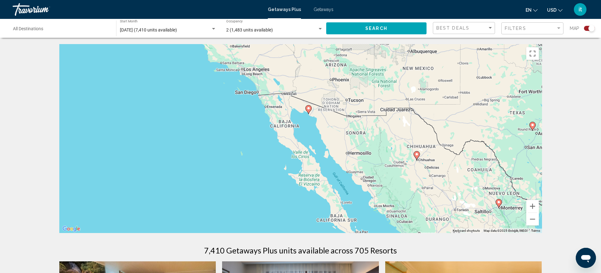
drag, startPoint x: 193, startPoint y: 122, endPoint x: 334, endPoint y: 226, distance: 174.4
click at [331, 228] on div "To activate drag with keyboard, press Alt + Enter. Once in keyboard drag state,…" at bounding box center [300, 138] width 483 height 189
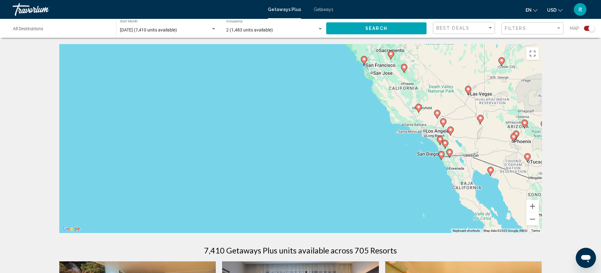
drag, startPoint x: 224, startPoint y: 116, endPoint x: 394, endPoint y: 171, distance: 178.5
click at [394, 171] on div "To activate drag with keyboard, press Alt + Enter. Once in keyboard drag state,…" at bounding box center [300, 138] width 483 height 189
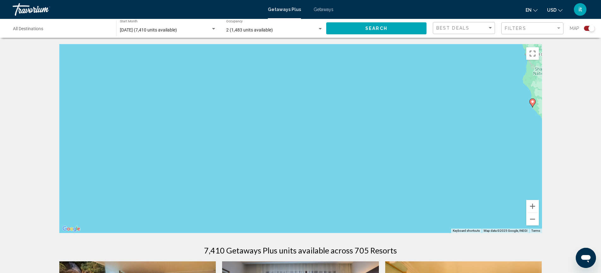
drag, startPoint x: 197, startPoint y: 135, endPoint x: 383, endPoint y: 197, distance: 195.6
click at [382, 202] on div "To activate drag with keyboard, press Alt + Enter. Once in keyboard drag state,…" at bounding box center [300, 138] width 483 height 189
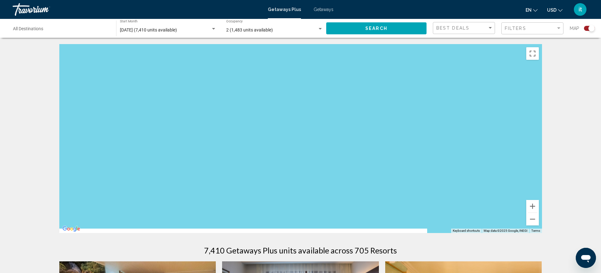
drag, startPoint x: 383, startPoint y: 197, endPoint x: 343, endPoint y: 24, distance: 178.1
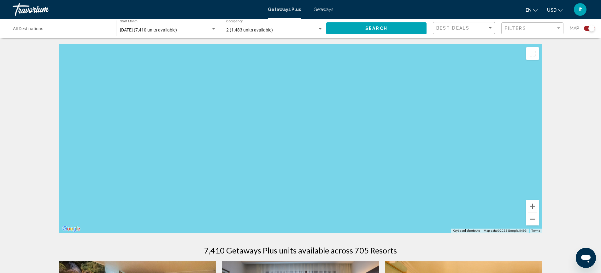
click at [530, 221] on button "Zoom out" at bounding box center [532, 219] width 13 height 13
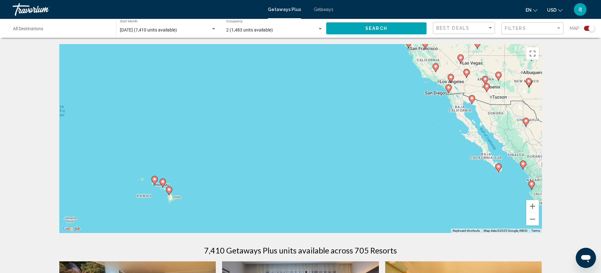
click at [209, 175] on div "To activate drag with keyboard, press Alt + Enter. Once in keyboard drag state,…" at bounding box center [300, 138] width 483 height 189
click at [167, 177] on div "To activate drag with keyboard, press Alt + Enter. Once in keyboard drag state,…" at bounding box center [300, 138] width 483 height 189
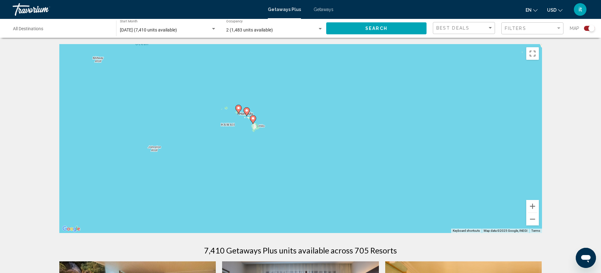
drag, startPoint x: 296, startPoint y: 173, endPoint x: 380, endPoint y: 101, distance: 111.0
click at [380, 101] on div "To activate drag with keyboard, press Alt + Enter. Once in keyboard drag state,…" at bounding box center [300, 138] width 483 height 189
click at [529, 208] on button "Zoom in" at bounding box center [532, 206] width 13 height 13
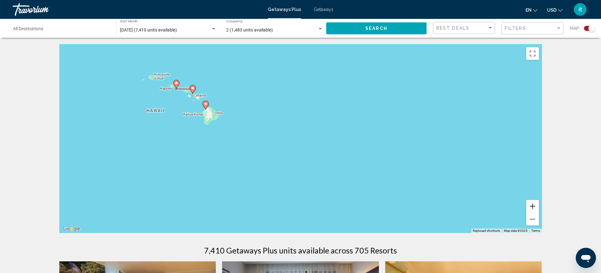
click at [529, 208] on button "Zoom in" at bounding box center [532, 206] width 13 height 13
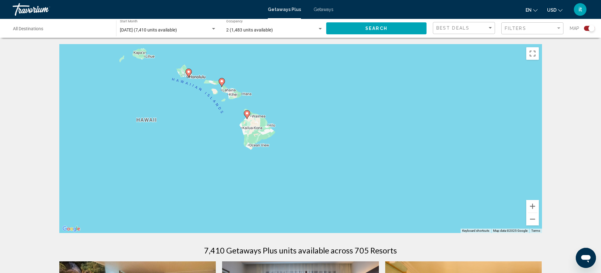
drag, startPoint x: 273, startPoint y: 179, endPoint x: 410, endPoint y: 218, distance: 142.9
click at [410, 218] on div "To activate drag with keyboard, press Alt + Enter. Once in keyboard drag state,…" at bounding box center [300, 138] width 483 height 189
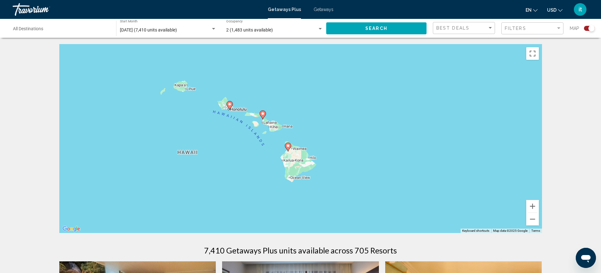
drag, startPoint x: 280, startPoint y: 126, endPoint x: 320, endPoint y: 158, distance: 51.1
click at [320, 158] on div "To activate drag with keyboard, press Alt + Enter. Once in keyboard drag state,…" at bounding box center [300, 138] width 483 height 189
click at [230, 107] on icon "Main content" at bounding box center [229, 106] width 6 height 8
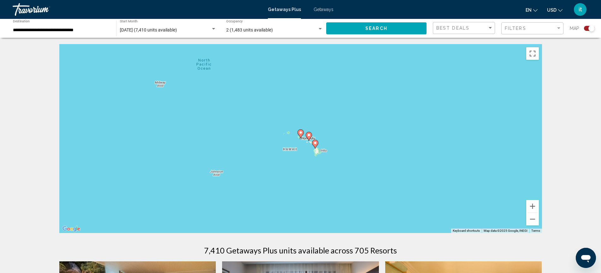
click at [301, 133] on image "Main content" at bounding box center [301, 133] width 4 height 4
type input "**********"
click at [301, 133] on image "Main content" at bounding box center [301, 133] width 4 height 4
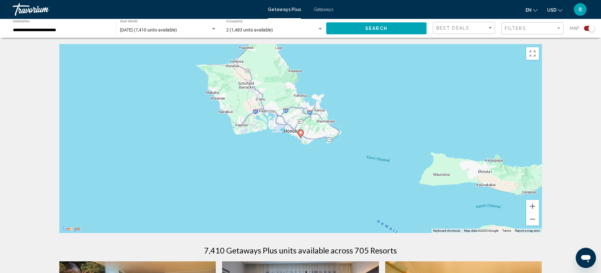
click at [299, 133] on image "Main content" at bounding box center [301, 133] width 4 height 4
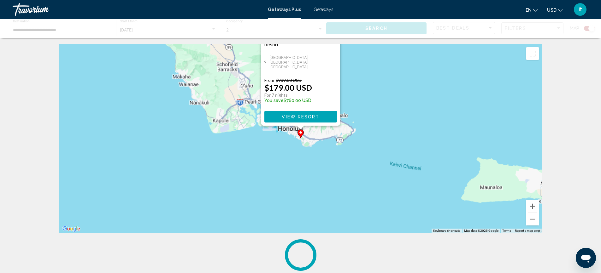
click at [301, 139] on div "To activate drag with keyboard, press Alt + Enter. Once in keyboard drag state,…" at bounding box center [542, 139] width 483 height 0
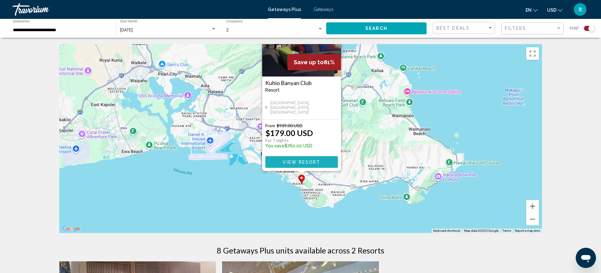
click at [302, 160] on span "View Resort" at bounding box center [302, 162] width 38 height 5
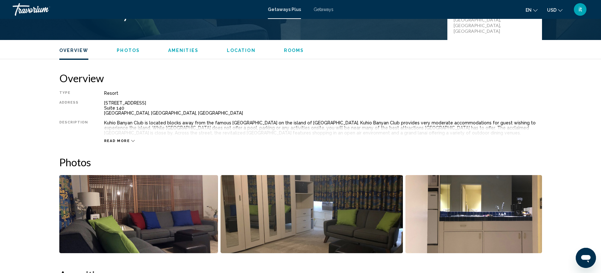
scroll to position [252, 0]
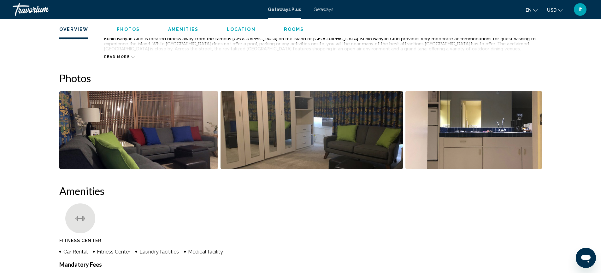
click at [168, 133] on img "Open full-screen image slider" at bounding box center [138, 130] width 159 height 78
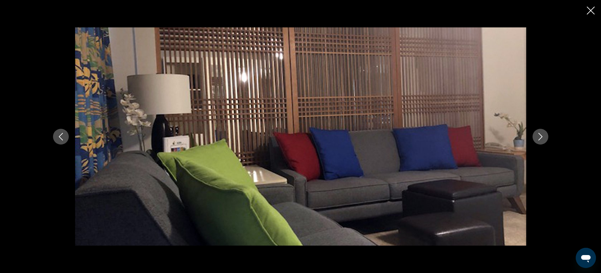
click at [535, 140] on button "Next image" at bounding box center [540, 137] width 16 height 16
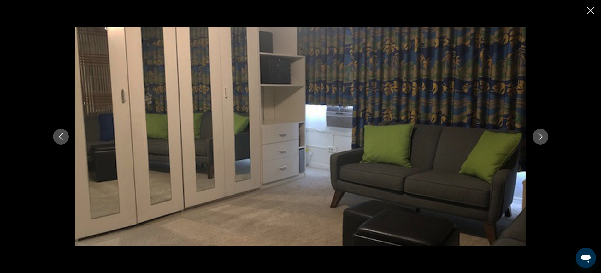
click at [538, 140] on icon "Next image" at bounding box center [541, 137] width 8 height 8
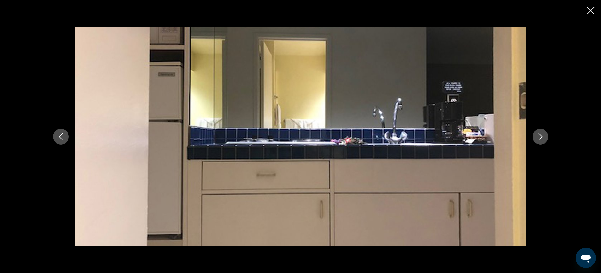
click at [538, 140] on icon "Next image" at bounding box center [541, 137] width 8 height 8
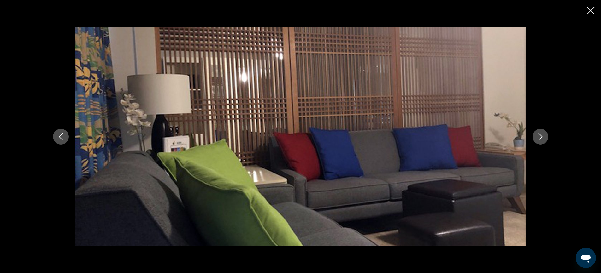
click at [538, 140] on icon "Next image" at bounding box center [541, 137] width 8 height 8
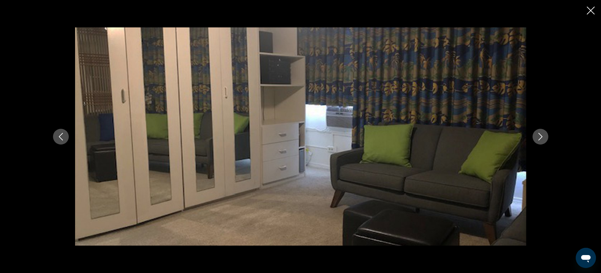
click at [538, 140] on icon "Next image" at bounding box center [541, 137] width 8 height 8
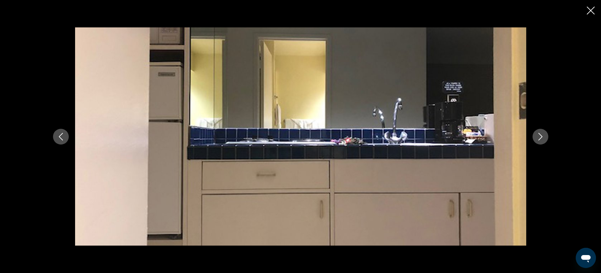
click at [538, 140] on icon "Next image" at bounding box center [541, 137] width 8 height 8
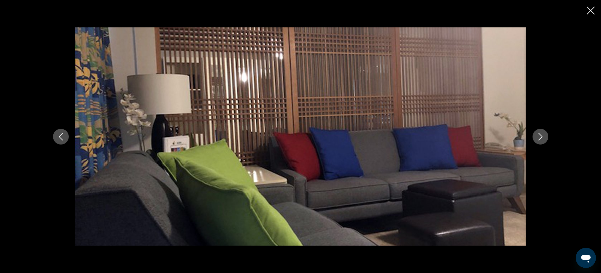
click at [590, 12] on icon "Close slideshow" at bounding box center [591, 11] width 8 height 8
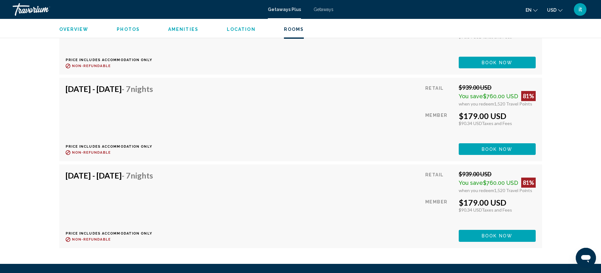
scroll to position [1346, 0]
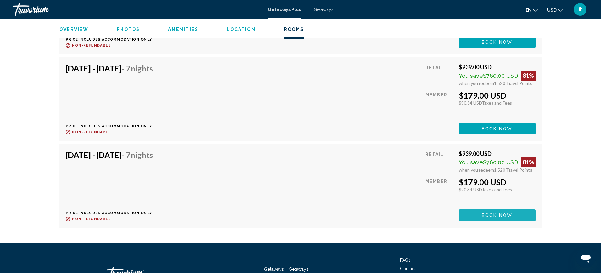
click at [504, 217] on span "Book now" at bounding box center [497, 216] width 31 height 5
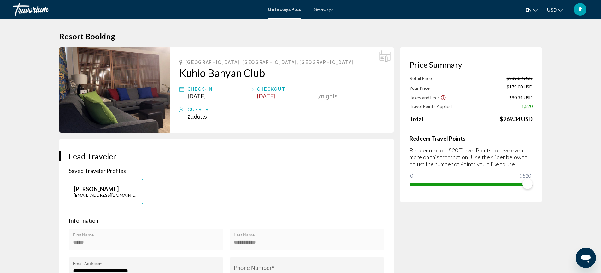
click at [326, 10] on span "Getaways" at bounding box center [324, 9] width 20 height 5
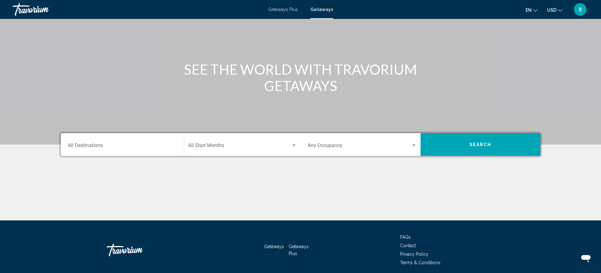
scroll to position [69, 0]
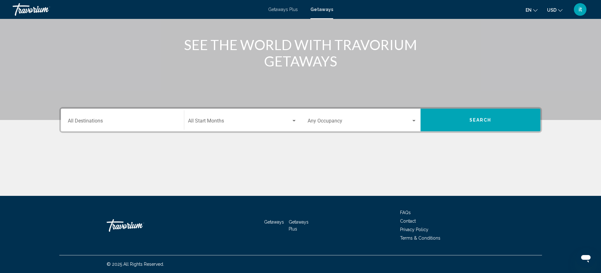
click at [275, 8] on span "Getaways Plus" at bounding box center [283, 9] width 30 height 5
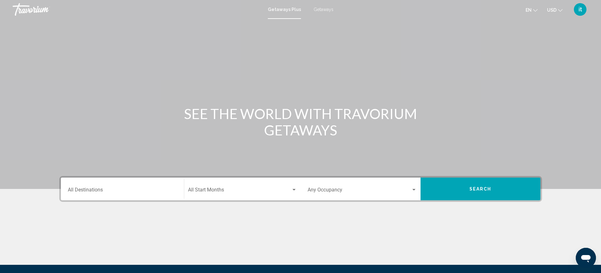
click at [325, 6] on div "Getaways Plus Getaways en English Español Français Italiano Português русский U…" at bounding box center [300, 9] width 601 height 13
click at [324, 10] on span "Getaways" at bounding box center [324, 9] width 20 height 5
click at [124, 190] on input "Destination All Destinations" at bounding box center [122, 192] width 109 height 6
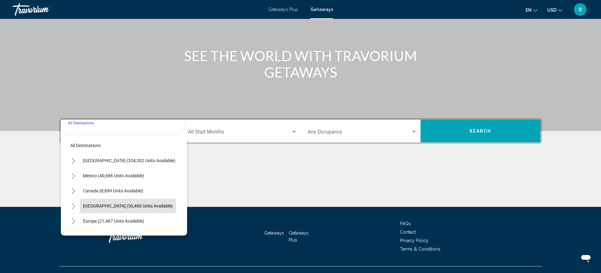
scroll to position [69, 0]
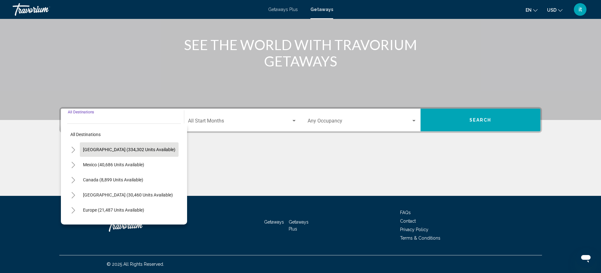
click at [146, 151] on span "[GEOGRAPHIC_DATA] (334,302 units available)" at bounding box center [129, 149] width 92 height 5
type input "**********"
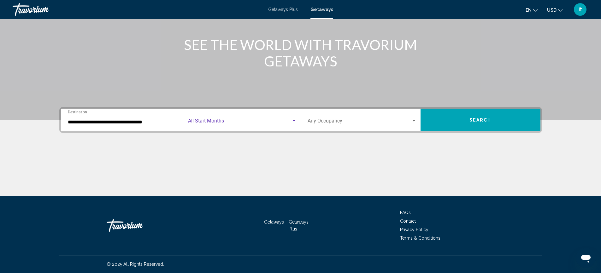
click at [231, 124] on span "Search widget" at bounding box center [239, 123] width 103 height 6
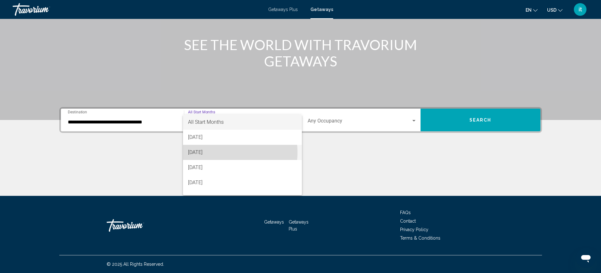
click at [216, 153] on span "[DATE]" at bounding box center [242, 152] width 109 height 15
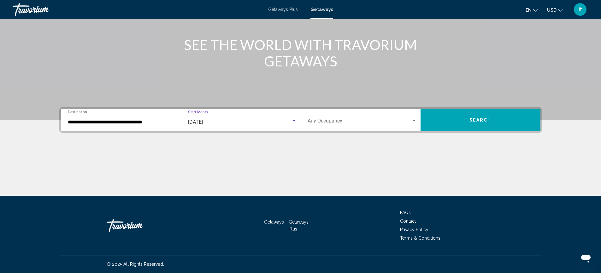
click at [271, 120] on div "[DATE]" at bounding box center [239, 123] width 103 height 6
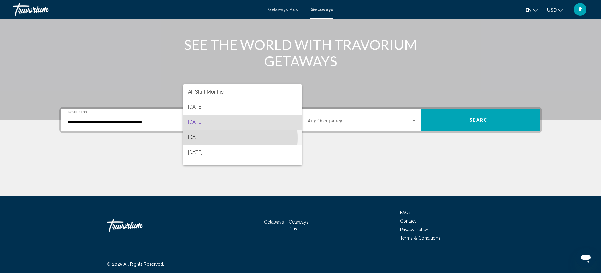
click at [221, 138] on span "[DATE]" at bounding box center [242, 137] width 109 height 15
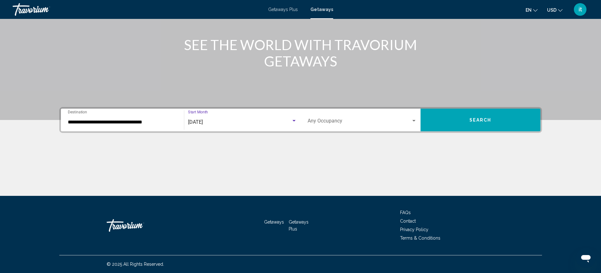
click at [327, 121] on span "Search widget" at bounding box center [359, 123] width 103 height 6
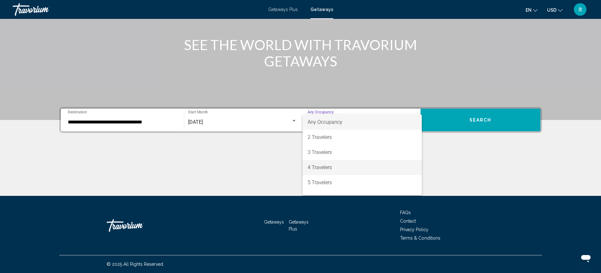
click at [323, 170] on span "4 Travelers" at bounding box center [362, 167] width 109 height 15
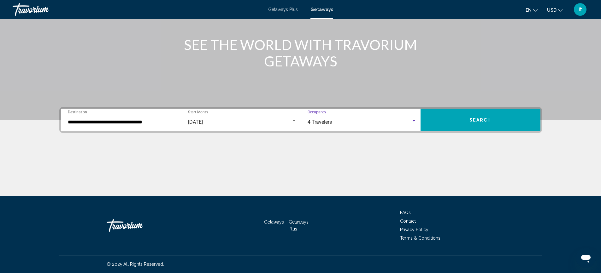
click at [461, 120] on button "Search" at bounding box center [480, 120] width 120 height 23
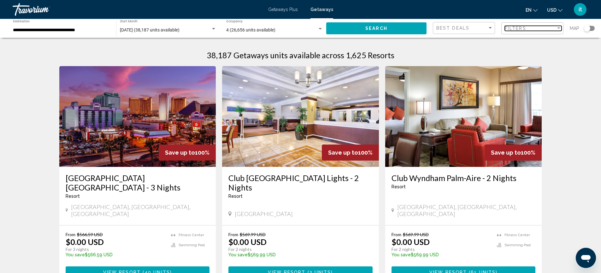
click at [519, 29] on span "Filters" at bounding box center [515, 28] width 21 height 5
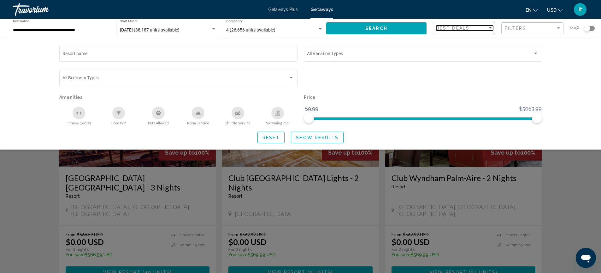
click at [468, 28] on span "Best Deals" at bounding box center [452, 28] width 33 height 5
click at [463, 32] on span "Best Deals" at bounding box center [464, 27] width 57 height 13
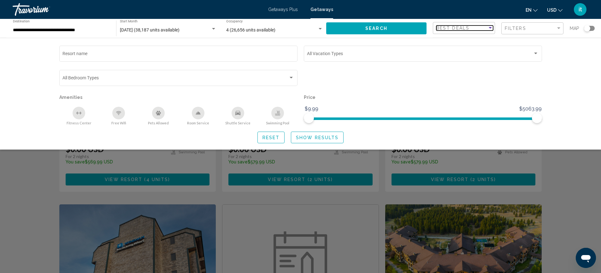
scroll to position [337, 0]
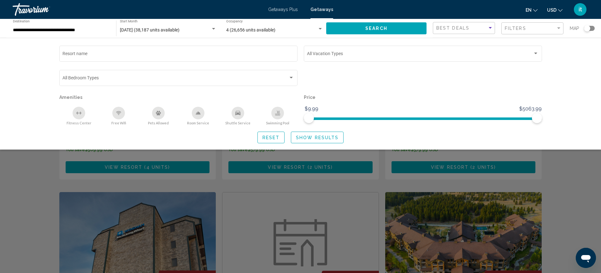
click at [579, 196] on div "Search widget" at bounding box center [300, 184] width 601 height 179
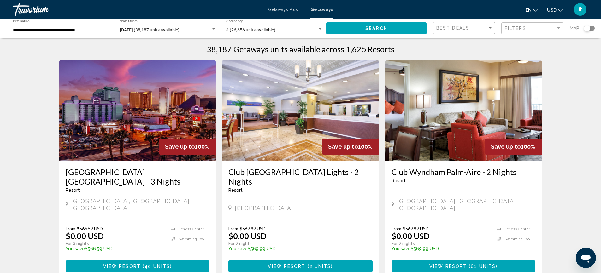
scroll to position [0, 0]
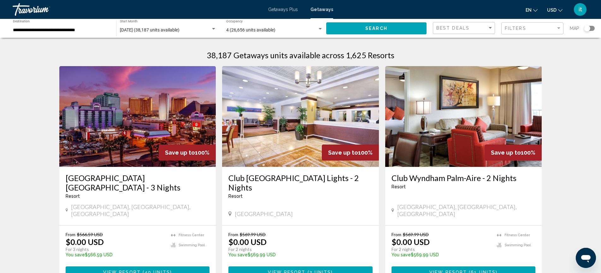
click at [280, 9] on span "Getaways Plus" at bounding box center [283, 9] width 30 height 5
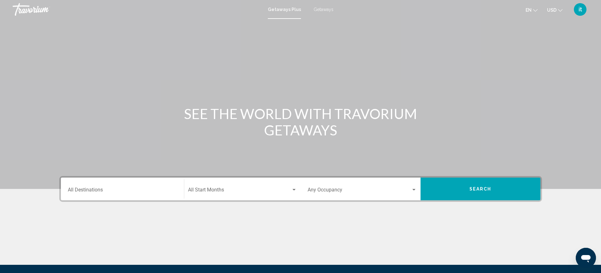
click at [215, 187] on div "Start Month All Start Months" at bounding box center [242, 189] width 109 height 20
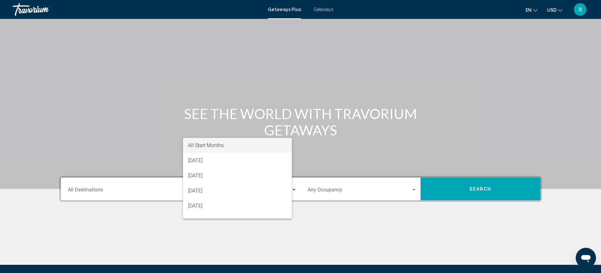
scroll to position [69, 0]
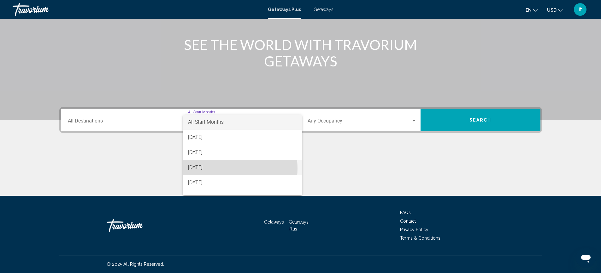
click at [216, 169] on span "[DATE]" at bounding box center [242, 167] width 109 height 15
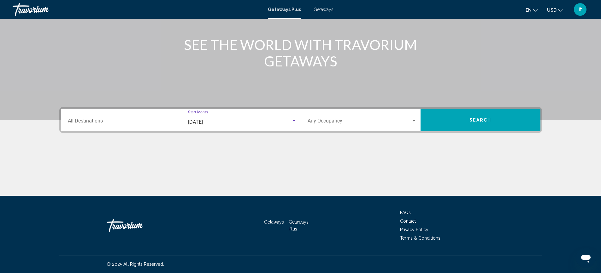
click at [376, 122] on span "Search widget" at bounding box center [359, 123] width 103 height 6
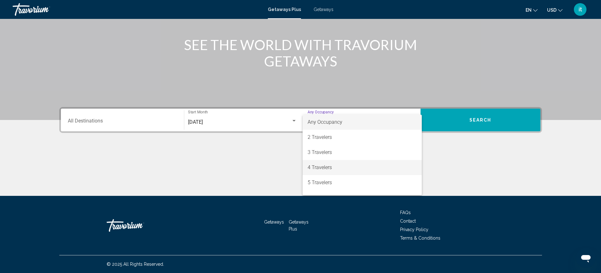
click at [337, 166] on span "4 Travelers" at bounding box center [362, 167] width 109 height 15
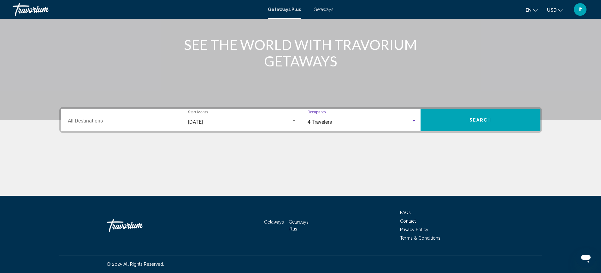
click at [148, 118] on div "Destination All Destinations" at bounding box center [122, 120] width 109 height 20
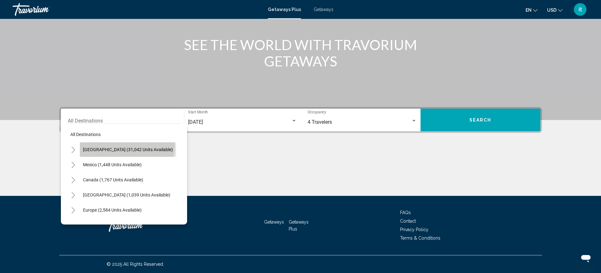
click at [126, 147] on button "[GEOGRAPHIC_DATA] (31,042 units available)" at bounding box center [128, 150] width 96 height 15
type input "**********"
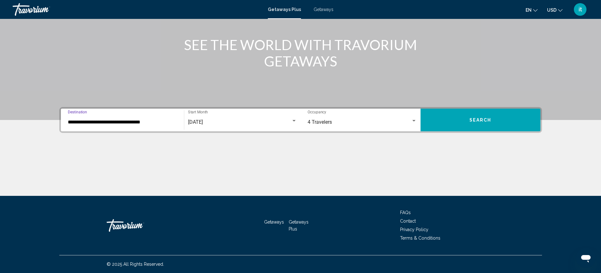
click at [482, 118] on span "Search" at bounding box center [480, 120] width 22 height 5
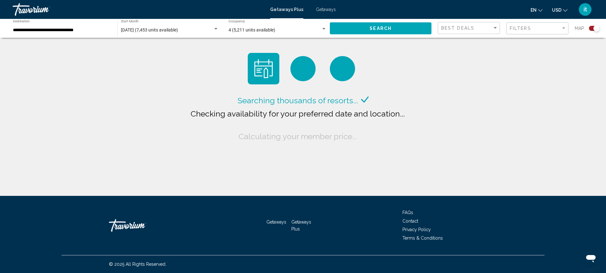
click at [474, 24] on div "Best Deals" at bounding box center [469, 28] width 57 height 12
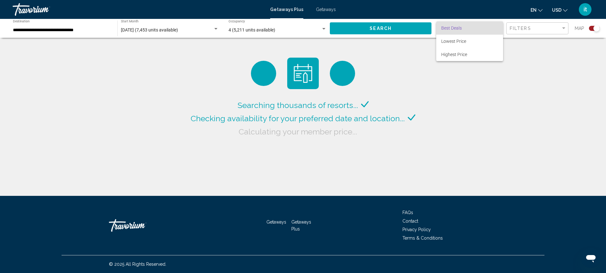
click at [474, 24] on span "Best Deals" at bounding box center [469, 27] width 57 height 13
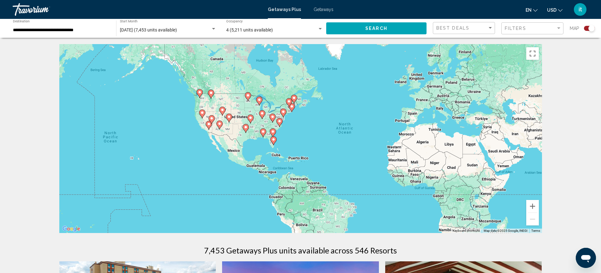
drag, startPoint x: 191, startPoint y: 117, endPoint x: 233, endPoint y: 115, distance: 41.7
click at [233, 115] on div "To activate drag with keyboard, press Alt + Enter. Once in keyboard drag state,…" at bounding box center [300, 138] width 483 height 189
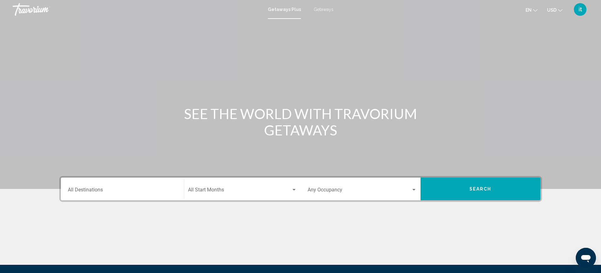
click at [123, 188] on div "Destination All Destinations" at bounding box center [122, 189] width 109 height 20
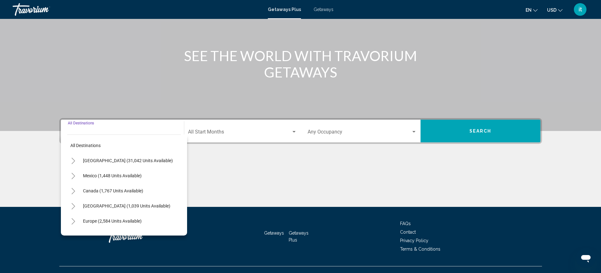
scroll to position [69, 0]
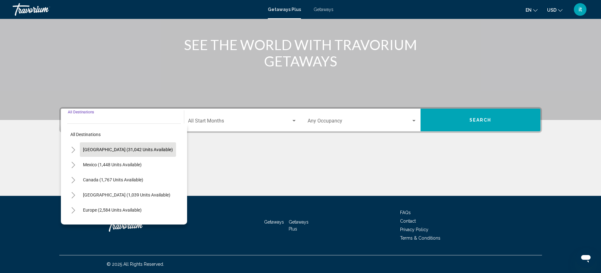
click at [132, 146] on button "[GEOGRAPHIC_DATA] (31,042 units available)" at bounding box center [128, 150] width 96 height 15
type input "**********"
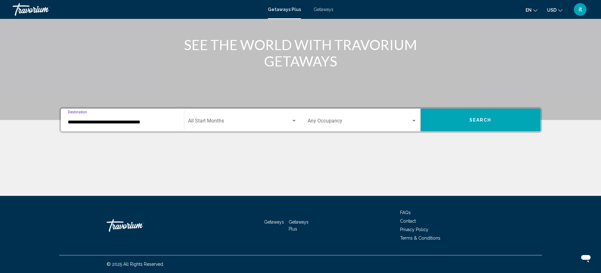
click at [273, 124] on span "Search widget" at bounding box center [239, 123] width 103 height 6
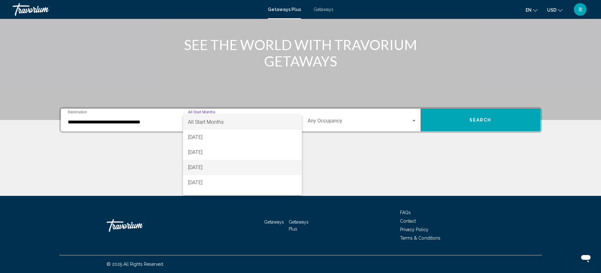
click at [237, 166] on span "[DATE]" at bounding box center [242, 167] width 109 height 15
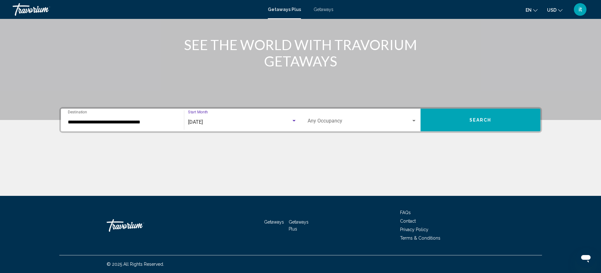
click at [322, 120] on span "Search widget" at bounding box center [359, 123] width 103 height 6
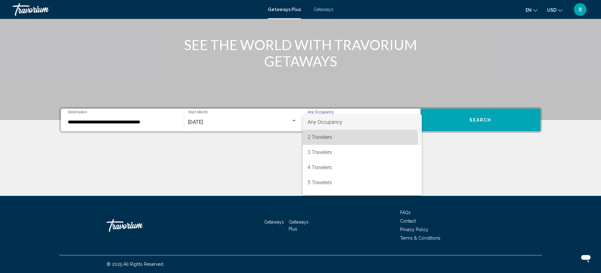
click at [329, 143] on span "2 Travelers" at bounding box center [362, 137] width 109 height 15
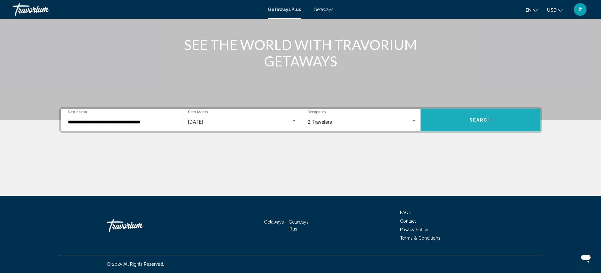
click at [470, 118] on span "Search" at bounding box center [480, 120] width 22 height 5
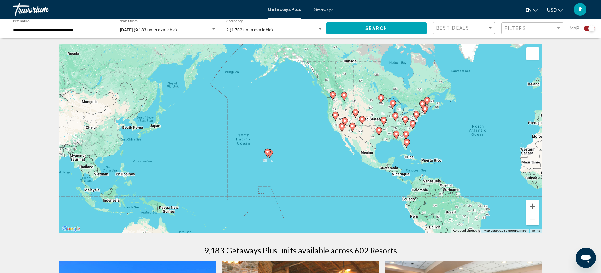
drag, startPoint x: 134, startPoint y: 145, endPoint x: 332, endPoint y: 147, distance: 197.8
click at [332, 147] on div "To activate drag with keyboard, press Alt + Enter. Once in keyboard drag state,…" at bounding box center [300, 138] width 483 height 189
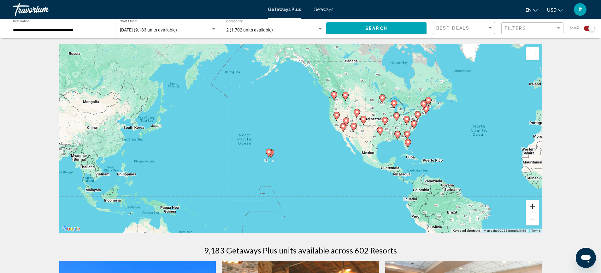
click at [532, 209] on button "Zoom in" at bounding box center [532, 206] width 13 height 13
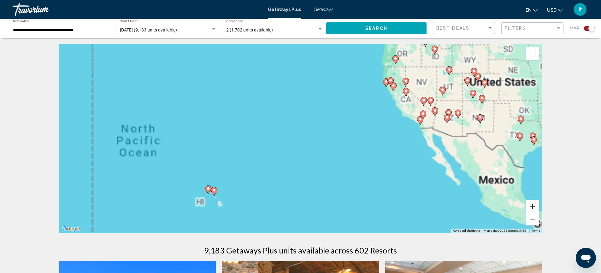
click at [532, 209] on button "Zoom in" at bounding box center [532, 206] width 13 height 13
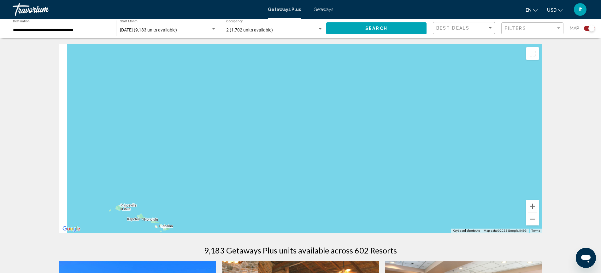
drag, startPoint x: 270, startPoint y: 177, endPoint x: 368, endPoint y: 97, distance: 126.9
click at [368, 97] on div "To activate drag with keyboard, press Alt + Enter. Once in keyboard drag state,…" at bounding box center [300, 138] width 483 height 189
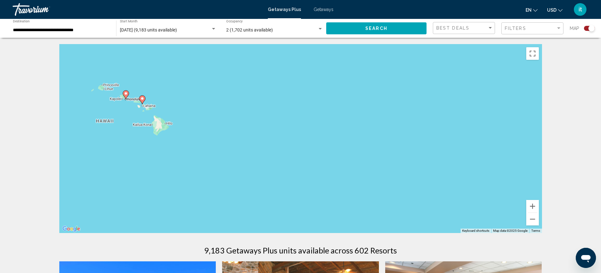
drag, startPoint x: 237, startPoint y: 227, endPoint x: 221, endPoint y: 116, distance: 111.8
click at [219, 117] on div "To activate drag with keyboard, press Alt + Enter. Once in keyboard drag state,…" at bounding box center [300, 138] width 483 height 189
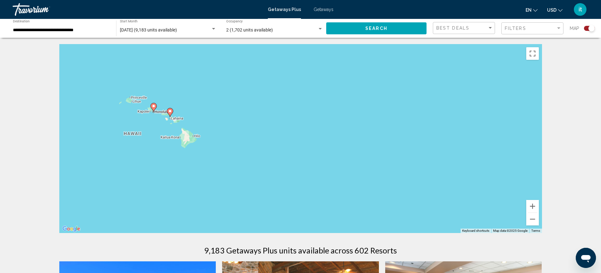
drag, startPoint x: 155, startPoint y: 102, endPoint x: 228, endPoint y: 159, distance: 93.5
click at [228, 159] on div "To activate drag with keyboard, press Alt + Enter. Once in keyboard drag state,…" at bounding box center [300, 138] width 483 height 189
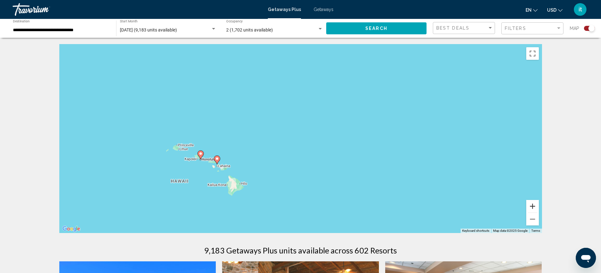
click at [534, 208] on button "Zoom in" at bounding box center [532, 206] width 13 height 13
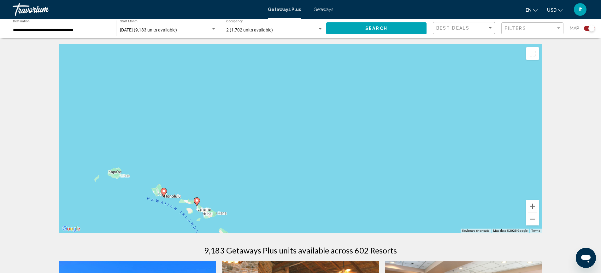
drag, startPoint x: 190, startPoint y: 141, endPoint x: 237, endPoint y: 158, distance: 50.0
click at [255, 157] on div "To activate drag with keyboard, press Alt + Enter. Once in keyboard drag state,…" at bounding box center [300, 138] width 483 height 189
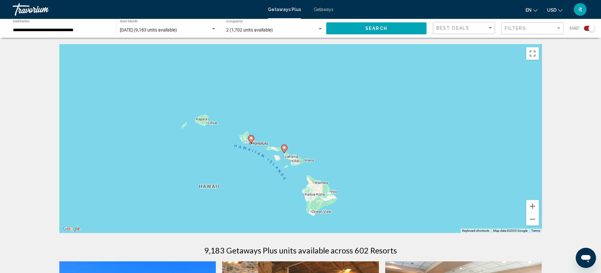
drag, startPoint x: 268, startPoint y: 182, endPoint x: 267, endPoint y: 108, distance: 74.1
click at [267, 108] on div "To activate drag with keyboard, press Alt + Enter. Once in keyboard drag state,…" at bounding box center [300, 138] width 483 height 189
click at [255, 142] on div "To activate drag with keyboard, press Alt + Enter. Once in keyboard drag state,…" at bounding box center [300, 138] width 483 height 189
click at [253, 141] on icon "Main content" at bounding box center [251, 140] width 6 height 8
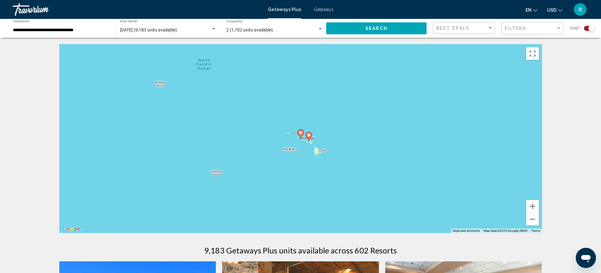
click at [300, 134] on image "Main content" at bounding box center [301, 133] width 4 height 4
type input "**********"
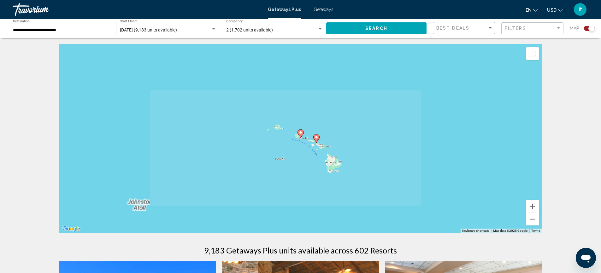
click at [300, 134] on image "Main content" at bounding box center [301, 133] width 4 height 4
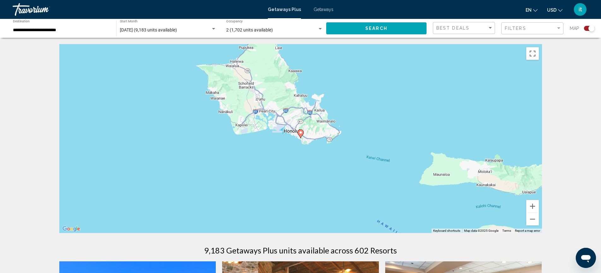
click at [302, 136] on icon "Main content" at bounding box center [300, 134] width 6 height 8
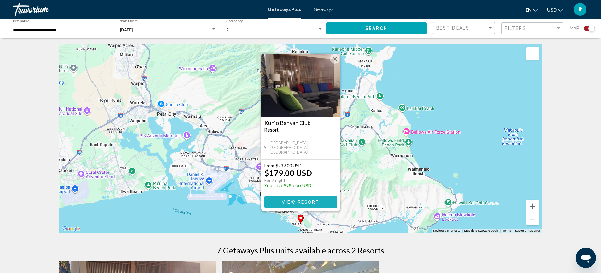
click at [311, 204] on span "View Resort" at bounding box center [301, 202] width 38 height 5
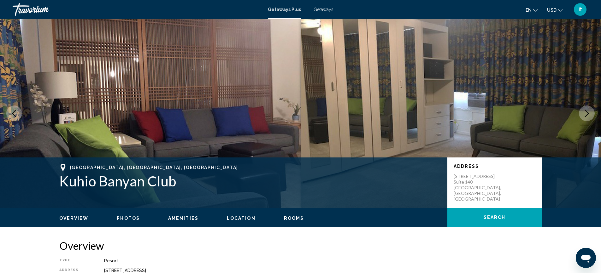
click at [131, 215] on ul "Overview Photos Amenities Location Rooms Search" at bounding box center [300, 217] width 483 height 7
click at [128, 218] on span "Photos" at bounding box center [128, 218] width 23 height 5
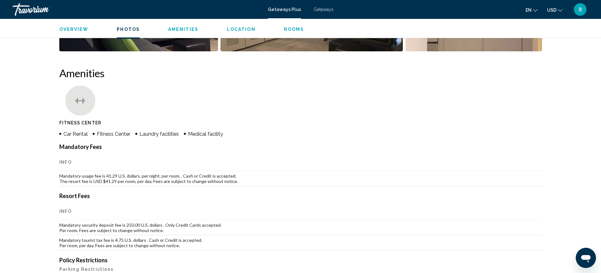
scroll to position [118, 0]
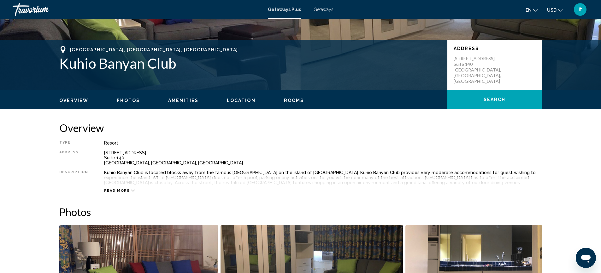
click at [185, 101] on span "Amenities" at bounding box center [183, 100] width 30 height 5
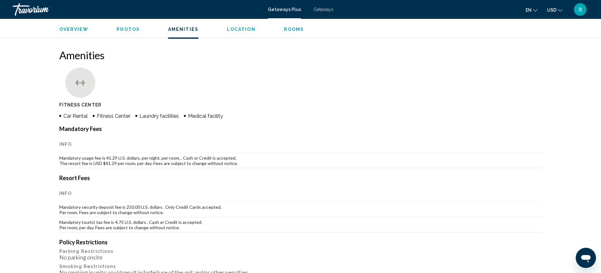
scroll to position [399, 0]
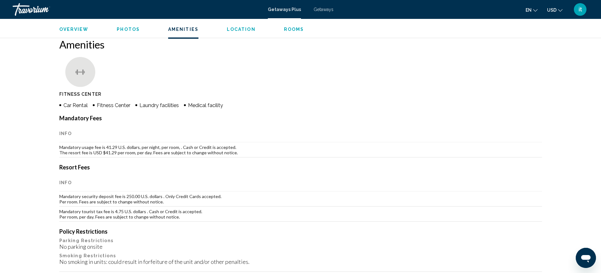
drag, startPoint x: 176, startPoint y: 190, endPoint x: 174, endPoint y: 177, distance: 12.9
click at [174, 177] on th "Info" at bounding box center [300, 183] width 483 height 18
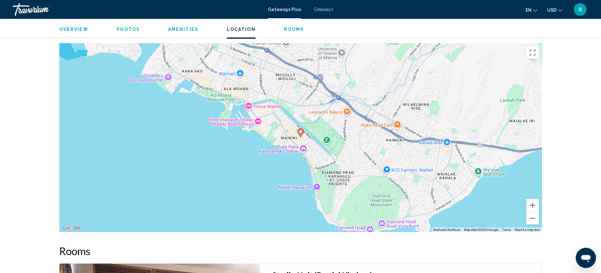
scroll to position [799, 0]
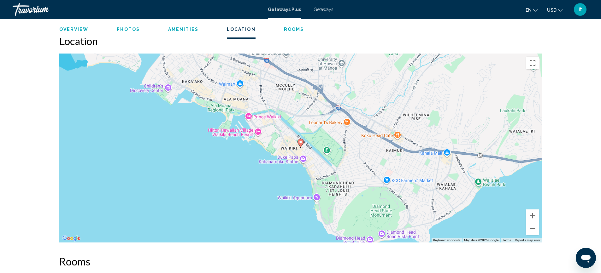
click at [295, 31] on span "Rooms" at bounding box center [294, 29] width 20 height 5
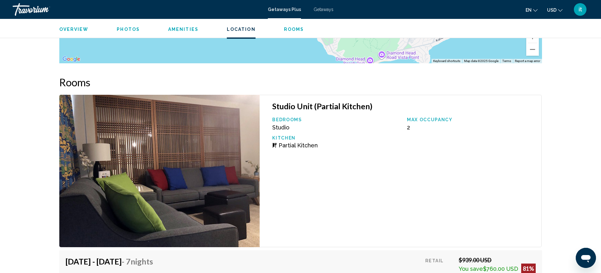
scroll to position [1017, 0]
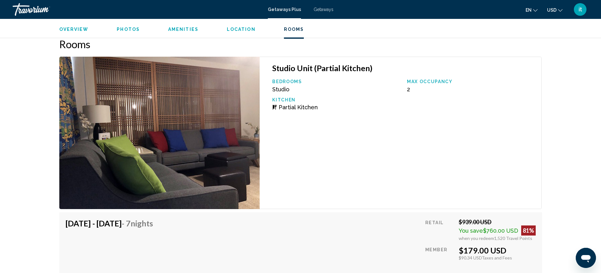
click at [294, 30] on span "Rooms" at bounding box center [294, 29] width 20 height 5
click at [138, 29] on ul "Overview Photos Amenities Location Rooms Search" at bounding box center [300, 28] width 483 height 7
click at [134, 27] on span "Photos" at bounding box center [128, 29] width 23 height 5
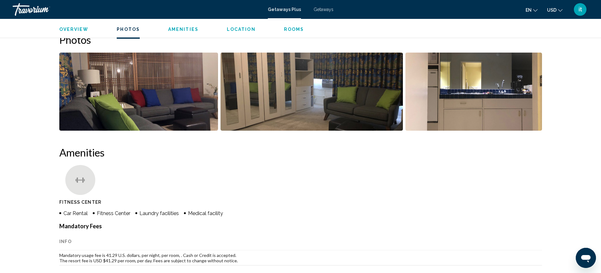
scroll to position [286, 0]
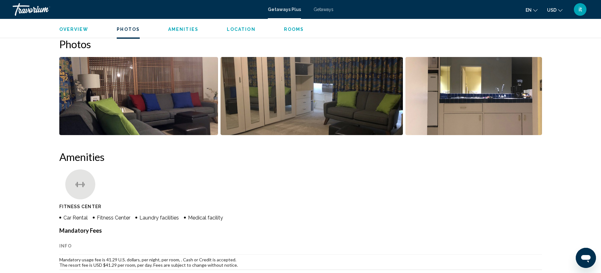
click at [78, 28] on span "Overview" at bounding box center [73, 29] width 29 height 5
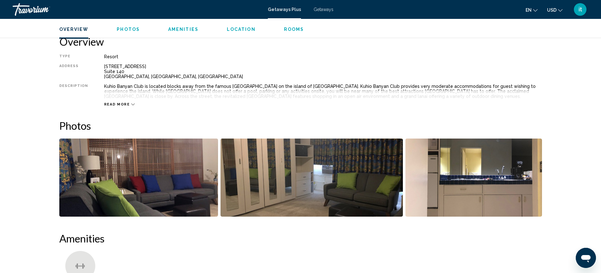
scroll to position [202, 0]
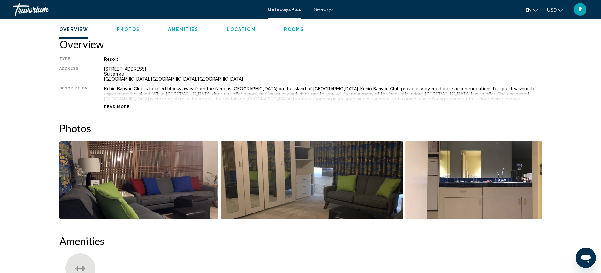
click at [121, 106] on span "Read more" at bounding box center [117, 107] width 26 height 4
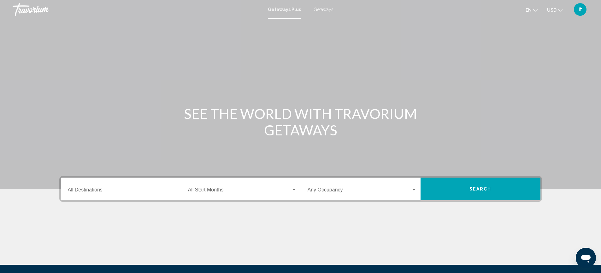
click at [214, 187] on div "Start Month All Start Months" at bounding box center [242, 189] width 109 height 20
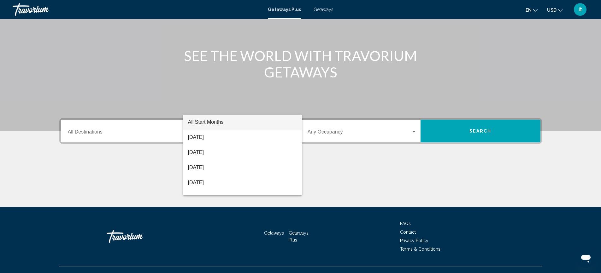
scroll to position [69, 0]
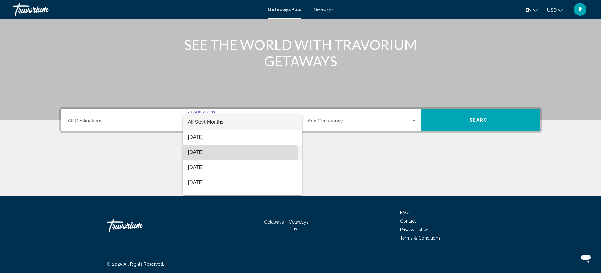
click at [201, 157] on span "October 2025" at bounding box center [242, 152] width 109 height 15
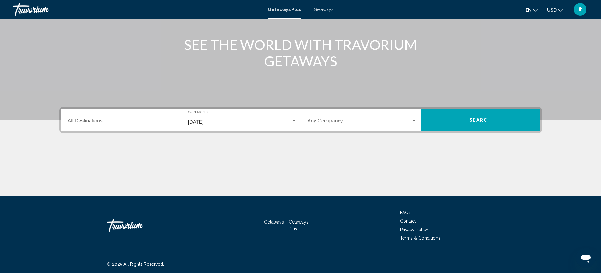
click at [396, 119] on div "Occupancy Any Occupancy" at bounding box center [362, 120] width 109 height 20
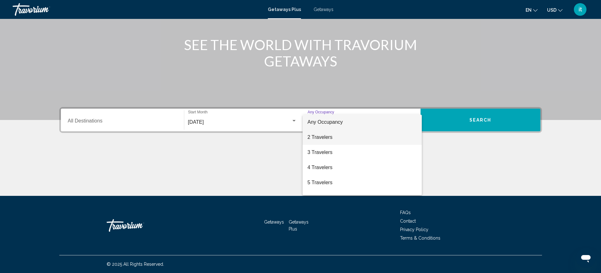
click at [331, 139] on span "2 Travelers" at bounding box center [362, 137] width 109 height 15
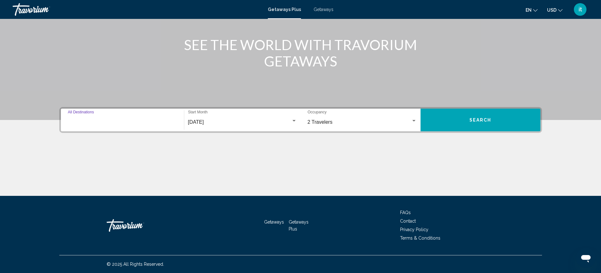
click at [108, 120] on input "Destination All Destinations" at bounding box center [122, 123] width 109 height 6
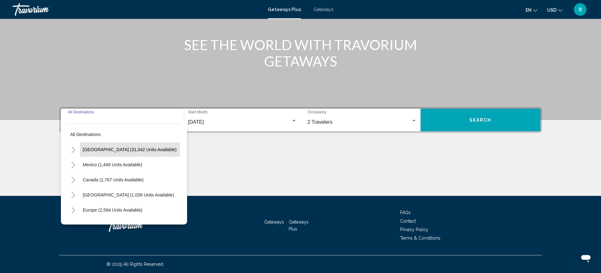
click at [98, 152] on span "[GEOGRAPHIC_DATA] (31,042 units available)" at bounding box center [130, 149] width 94 height 5
type input "**********"
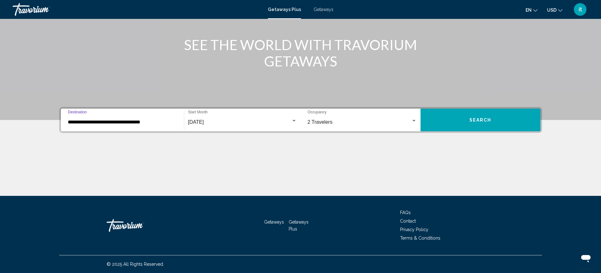
click at [457, 115] on button "Search" at bounding box center [480, 120] width 120 height 23
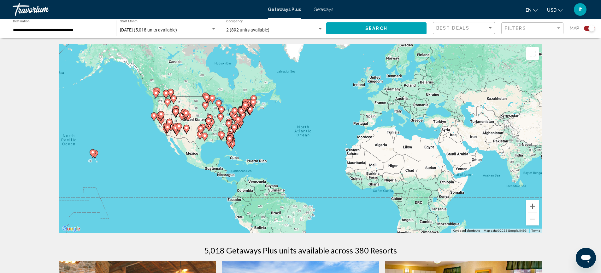
drag, startPoint x: 92, startPoint y: 139, endPoint x: 198, endPoint y: 144, distance: 105.5
click at [198, 144] on div "To activate drag with keyboard, press Alt + Enter. Once in keyboard drag state,…" at bounding box center [300, 138] width 483 height 189
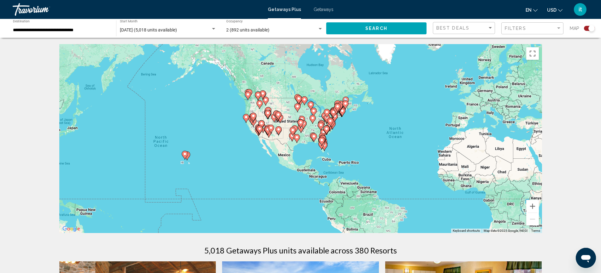
click at [186, 156] on image "Main content" at bounding box center [185, 154] width 4 height 4
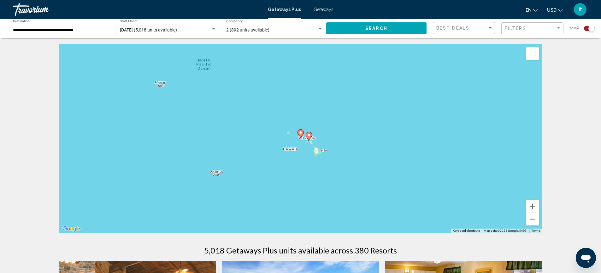
click at [299, 136] on gmp-advanced-marker "Main content" at bounding box center [300, 133] width 6 height 9
type input "**********"
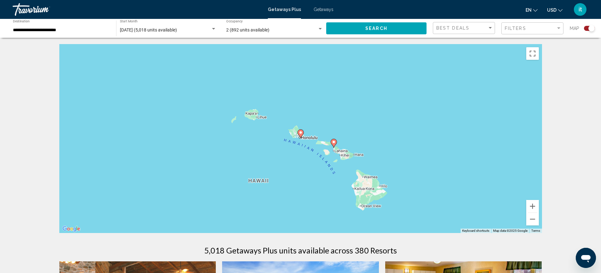
click at [299, 134] on image "Main content" at bounding box center [301, 133] width 4 height 4
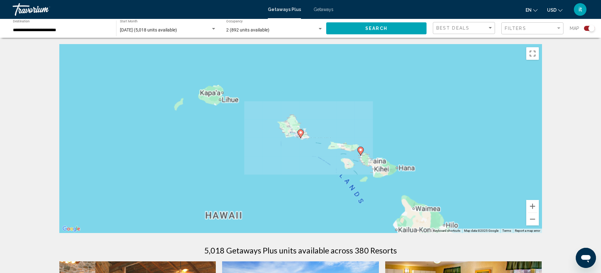
click at [299, 134] on image "Main content" at bounding box center [301, 133] width 4 height 4
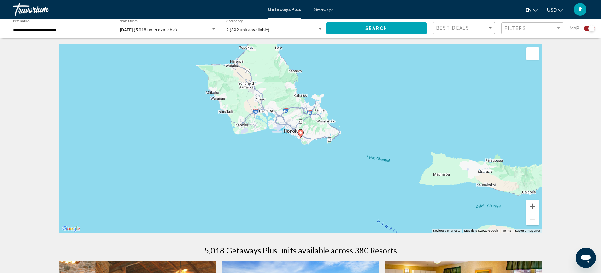
click at [299, 134] on image "Main content" at bounding box center [301, 133] width 4 height 4
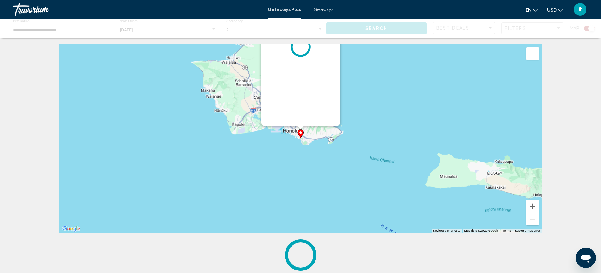
click at [299, 134] on image "Main content" at bounding box center [301, 133] width 4 height 4
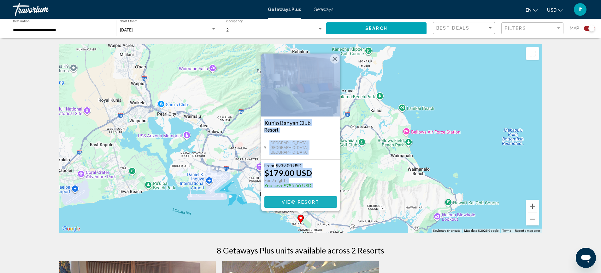
click at [286, 200] on span "View Resort" at bounding box center [301, 202] width 38 height 5
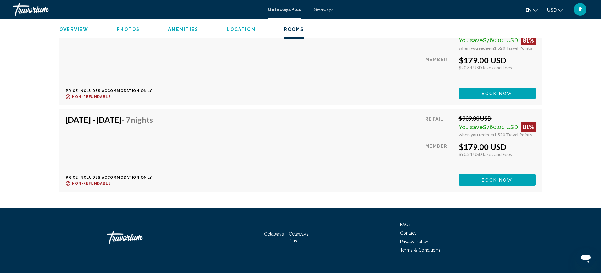
scroll to position [1307, 0]
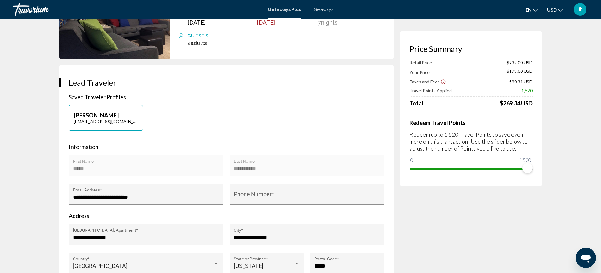
scroll to position [84, 0]
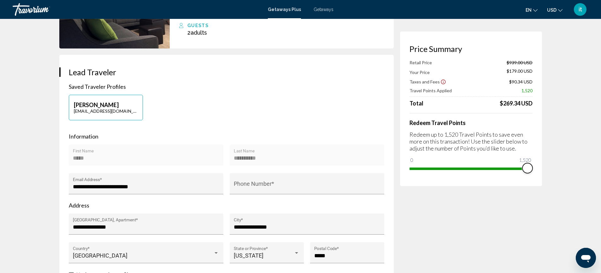
drag, startPoint x: 527, startPoint y: 169, endPoint x: 545, endPoint y: 162, distance: 19.8
drag, startPoint x: 527, startPoint y: 166, endPoint x: 555, endPoint y: 164, distance: 27.5
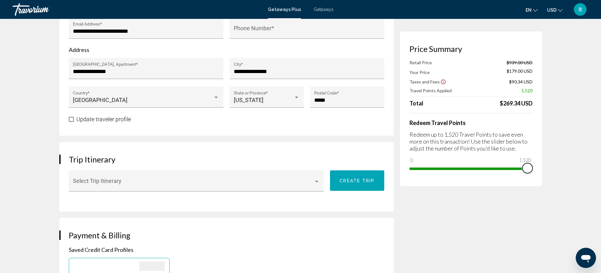
scroll to position [252, 0]
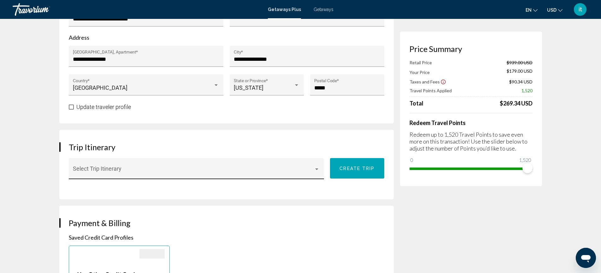
click at [151, 164] on div "Select Trip Itinerary" at bounding box center [196, 171] width 247 height 17
click at [152, 165] on span "None" at bounding box center [196, 171] width 247 height 17
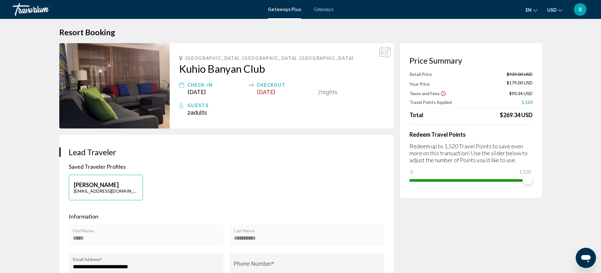
scroll to position [0, 0]
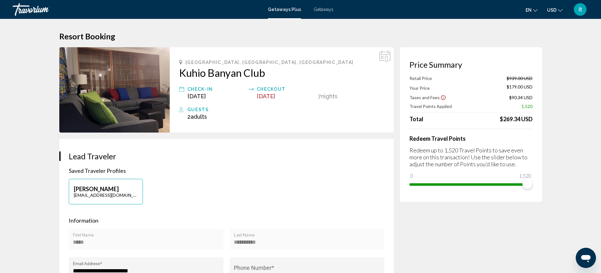
click at [320, 8] on span "Getaways" at bounding box center [324, 9] width 20 height 5
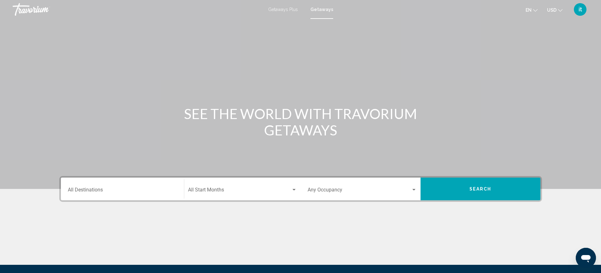
click at [279, 8] on span "Getaways Plus" at bounding box center [283, 9] width 30 height 5
